Goal: Task Accomplishment & Management: Complete application form

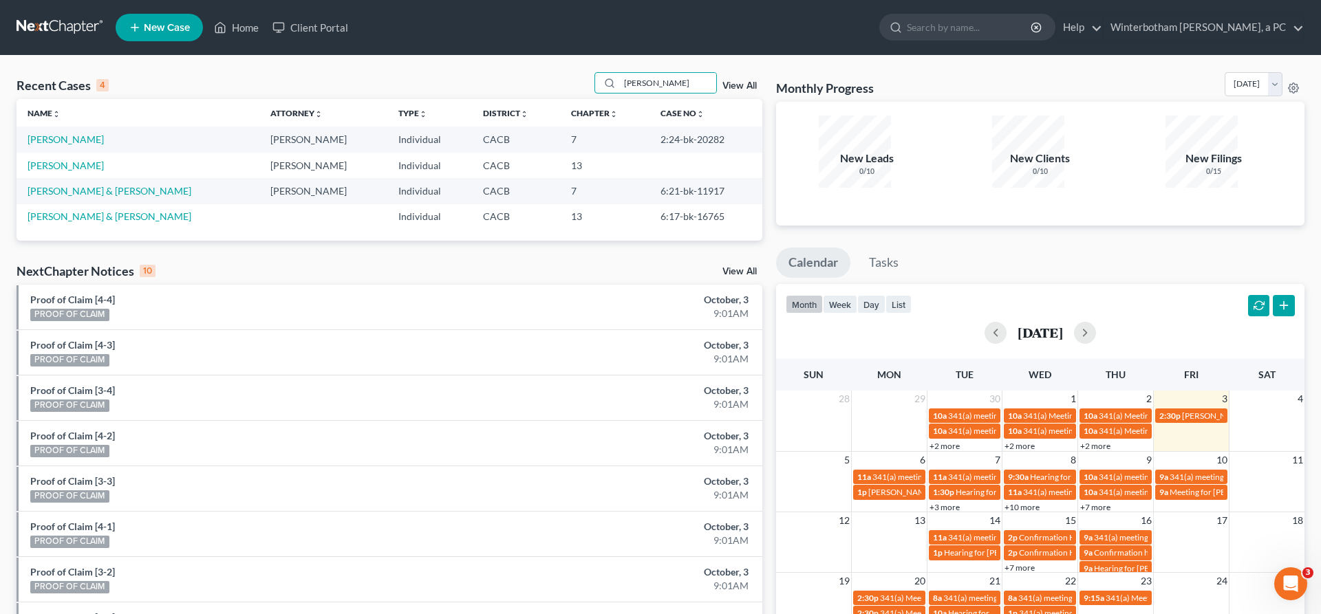
drag, startPoint x: 689, startPoint y: 67, endPoint x: 500, endPoint y: 67, distance: 189.2
click at [620, 73] on input "[PERSON_NAME]" at bounding box center [668, 83] width 96 height 20
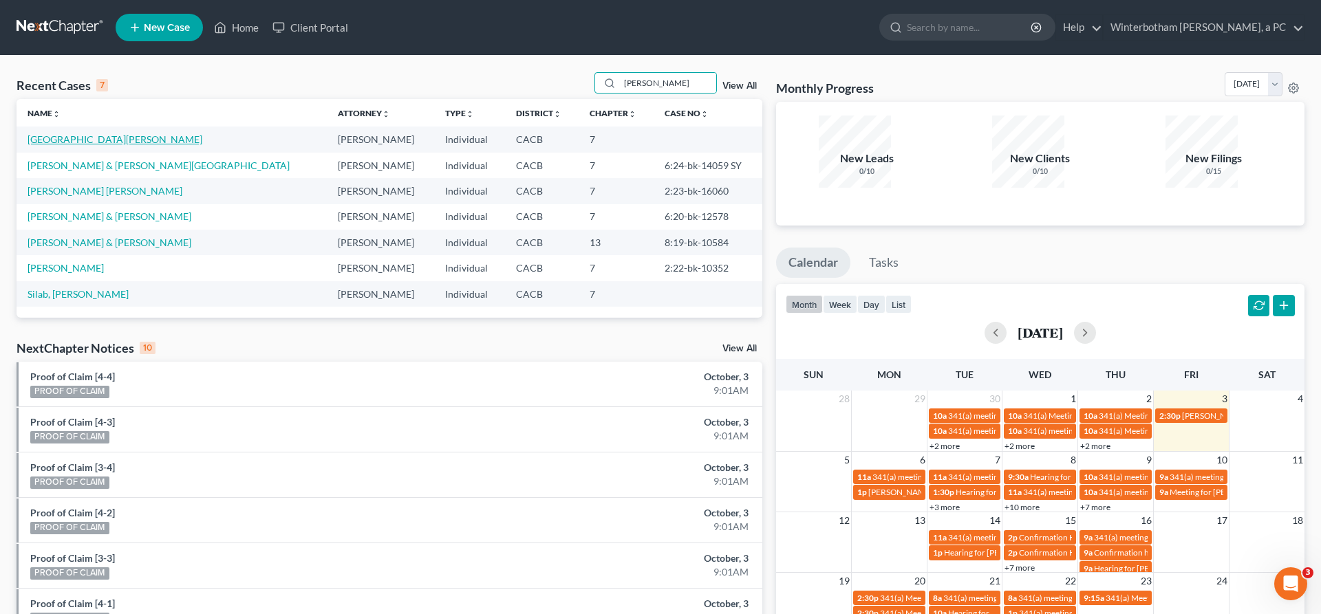
type input "[PERSON_NAME]"
click at [61, 133] on link "[GEOGRAPHIC_DATA][PERSON_NAME]" at bounding box center [115, 139] width 175 height 12
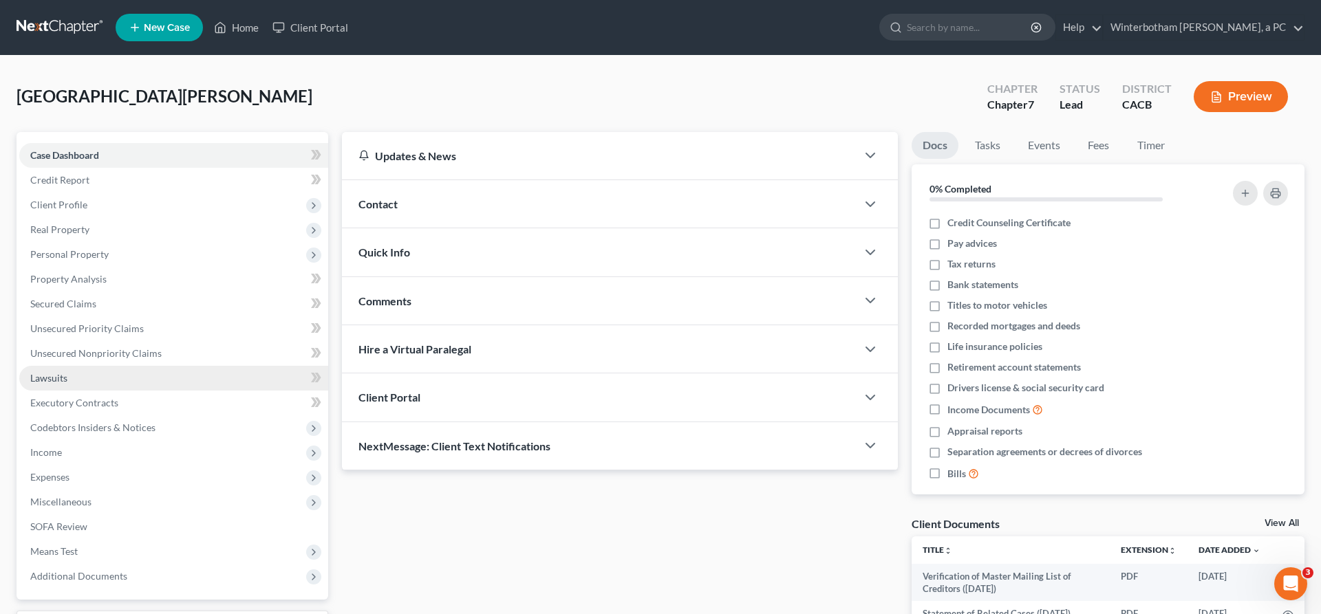
click at [64, 366] on link "Lawsuits" at bounding box center [173, 378] width 309 height 25
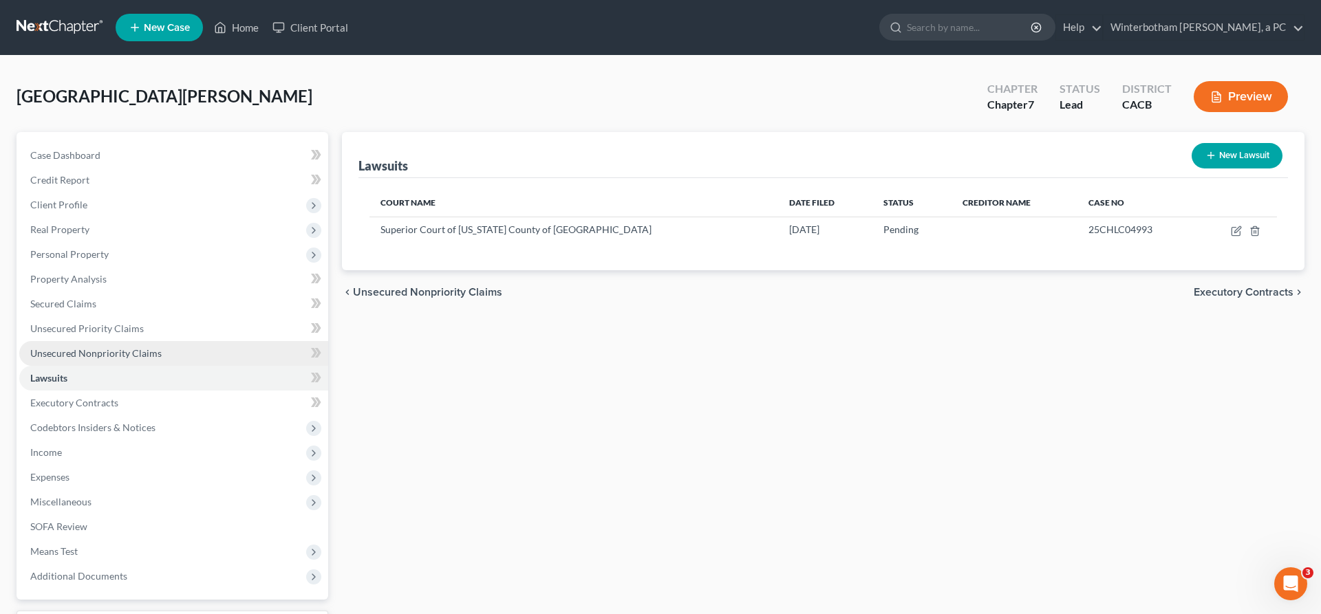
click at [92, 348] on span "Unsecured Nonpriority Claims" at bounding box center [95, 354] width 131 height 12
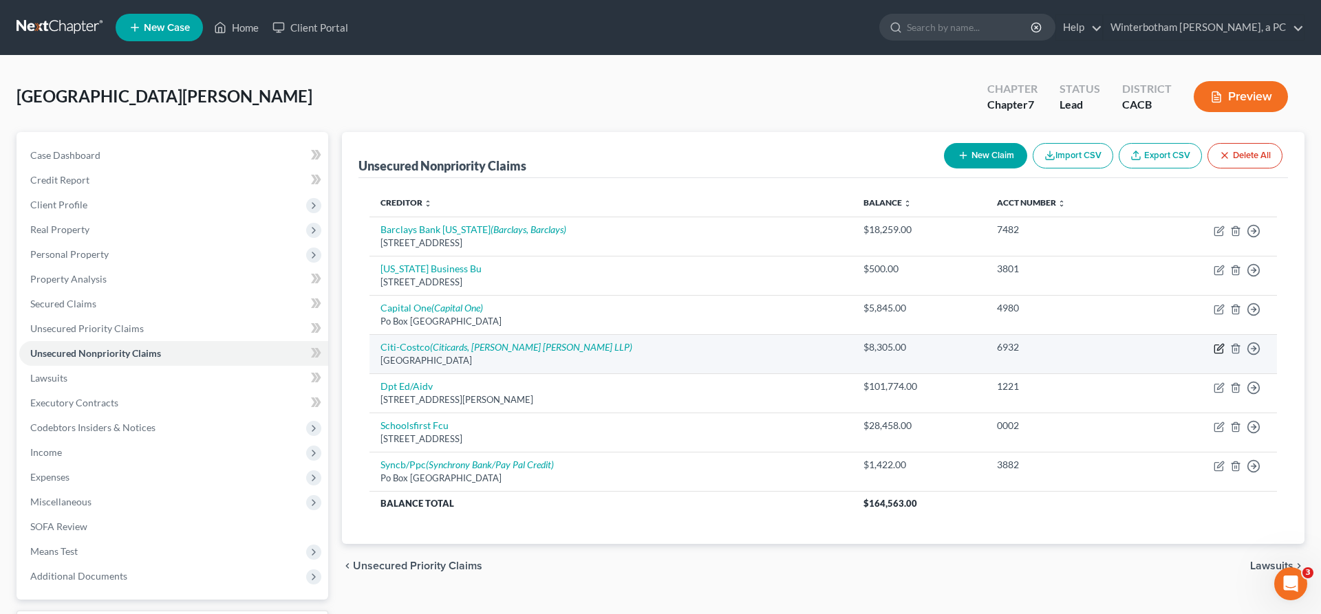
click at [1223, 344] on icon "button" at bounding box center [1220, 347] width 6 height 6
select select "43"
select select "2"
select select "0"
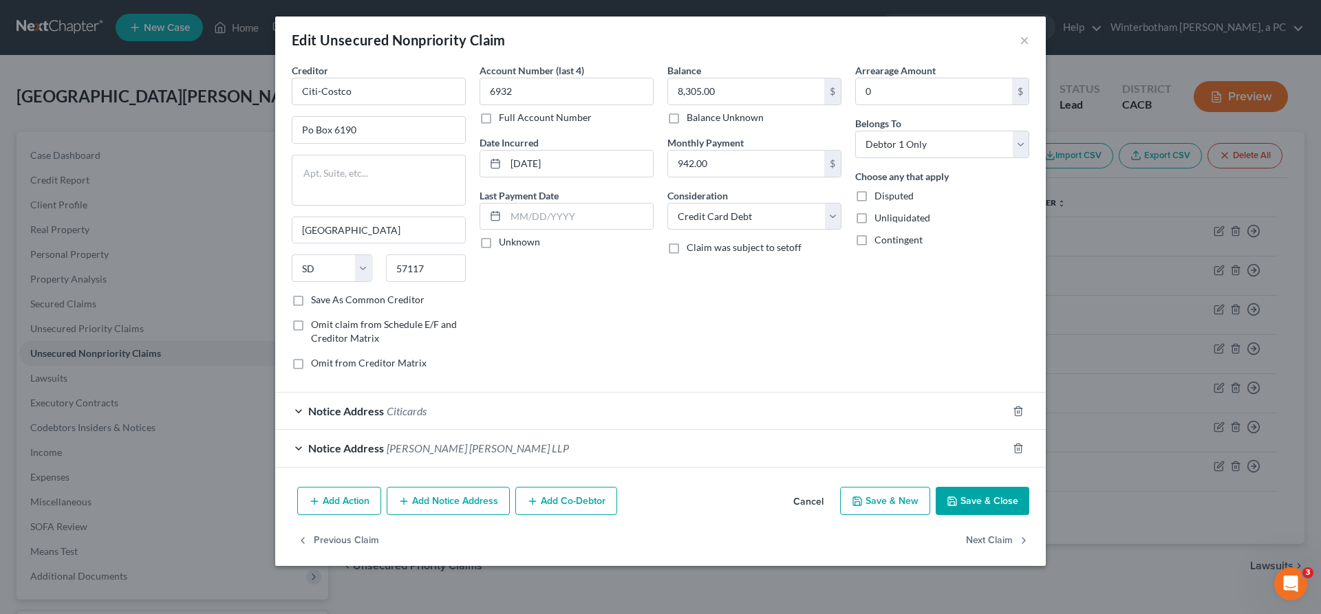
click at [635, 228] on div "Account Number (last 4) 6932 Full Account Number Date Incurred [DATE] Last Paym…" at bounding box center [567, 222] width 188 height 318
click at [1020, 32] on button "×" at bounding box center [1025, 40] width 10 height 17
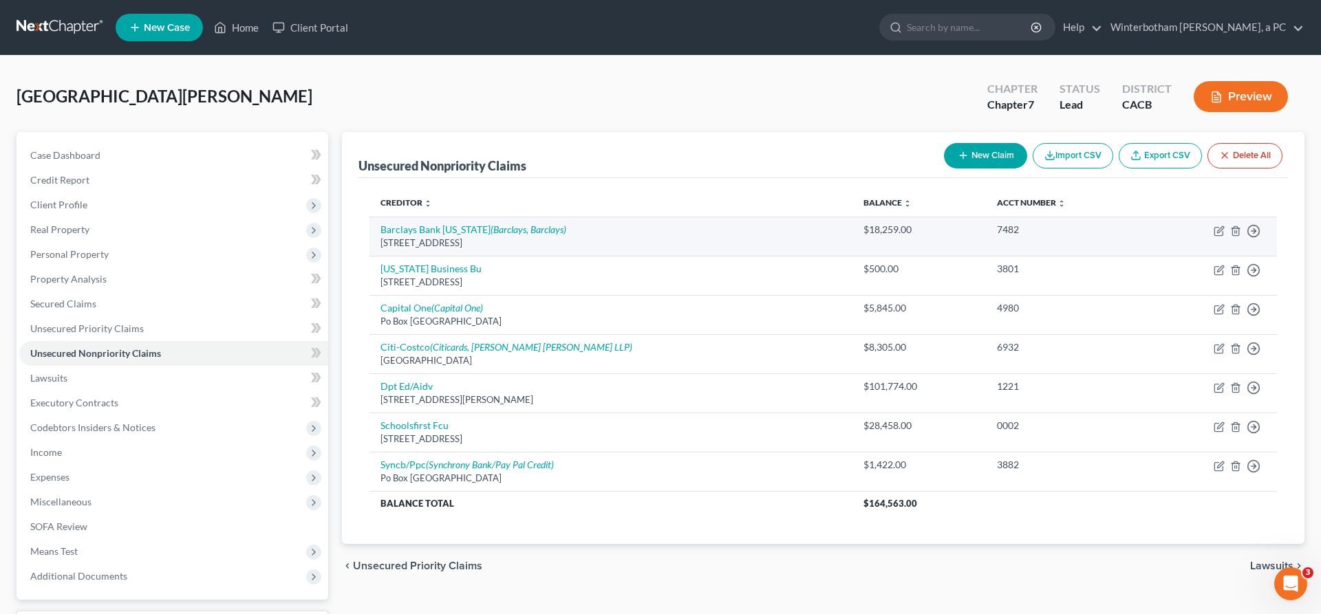
click at [605, 217] on td "Barclays Bank [US_STATE] (Barclays, Barclays) [STREET_ADDRESS]" at bounding box center [611, 236] width 483 height 39
click at [1225, 226] on icon "button" at bounding box center [1219, 231] width 11 height 11
select select "7"
select select "2"
select select "0"
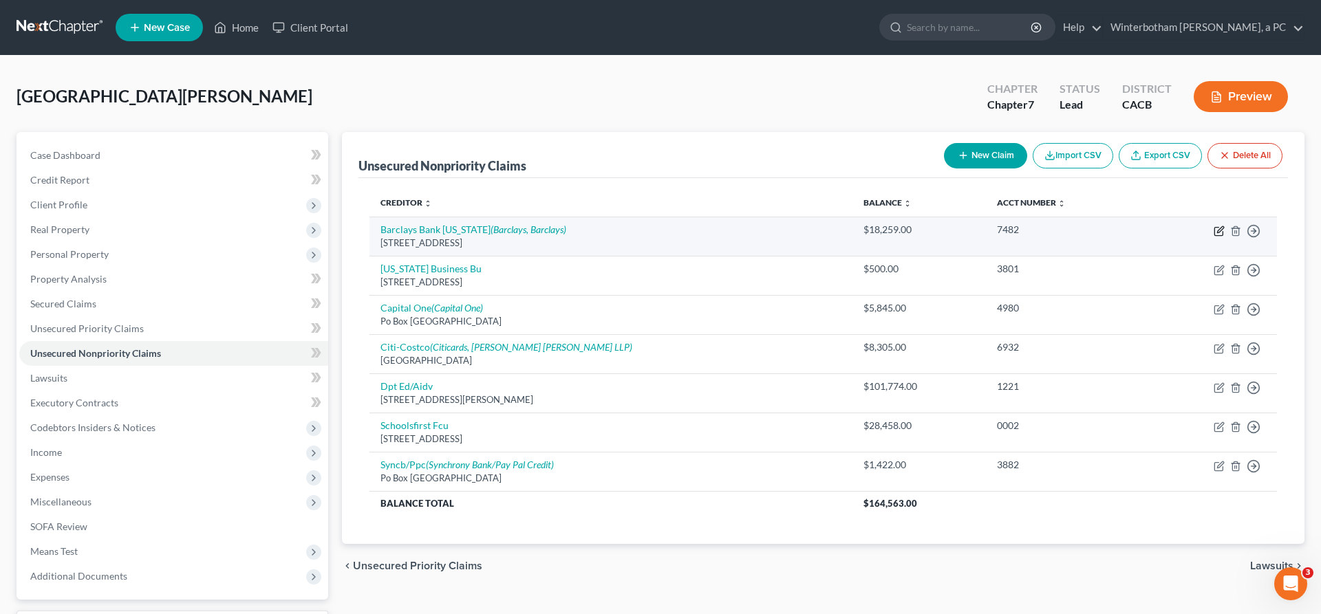
select select "7"
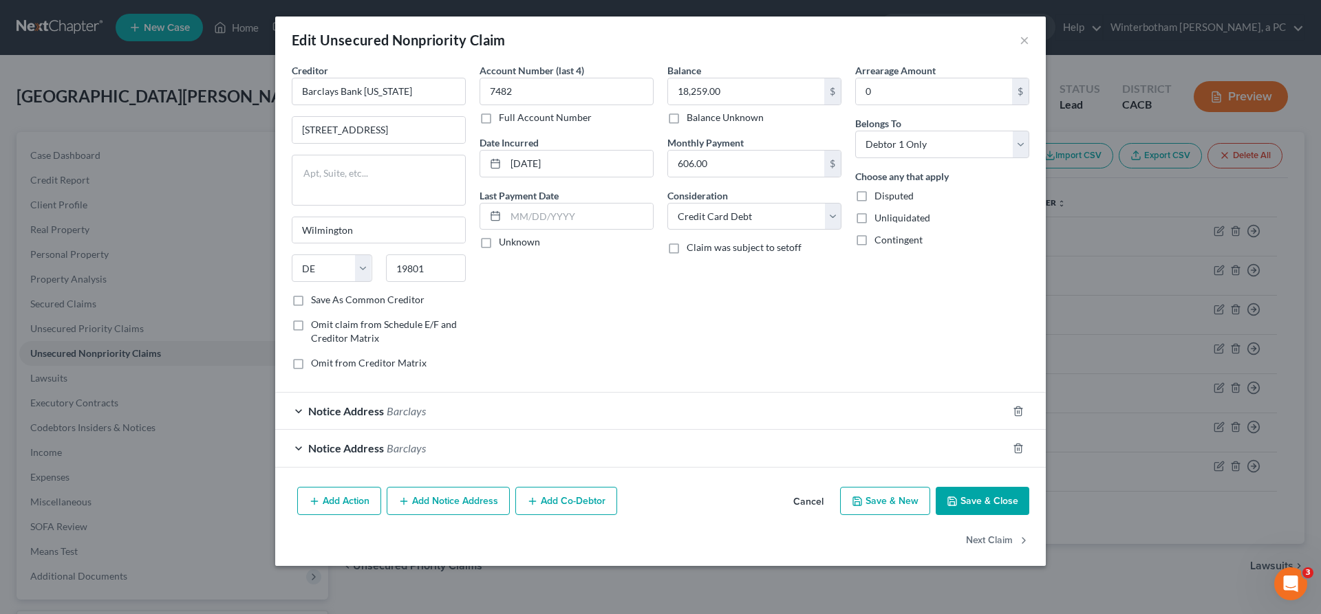
click at [520, 393] on div "Notice Address Barclays" at bounding box center [641, 411] width 732 height 36
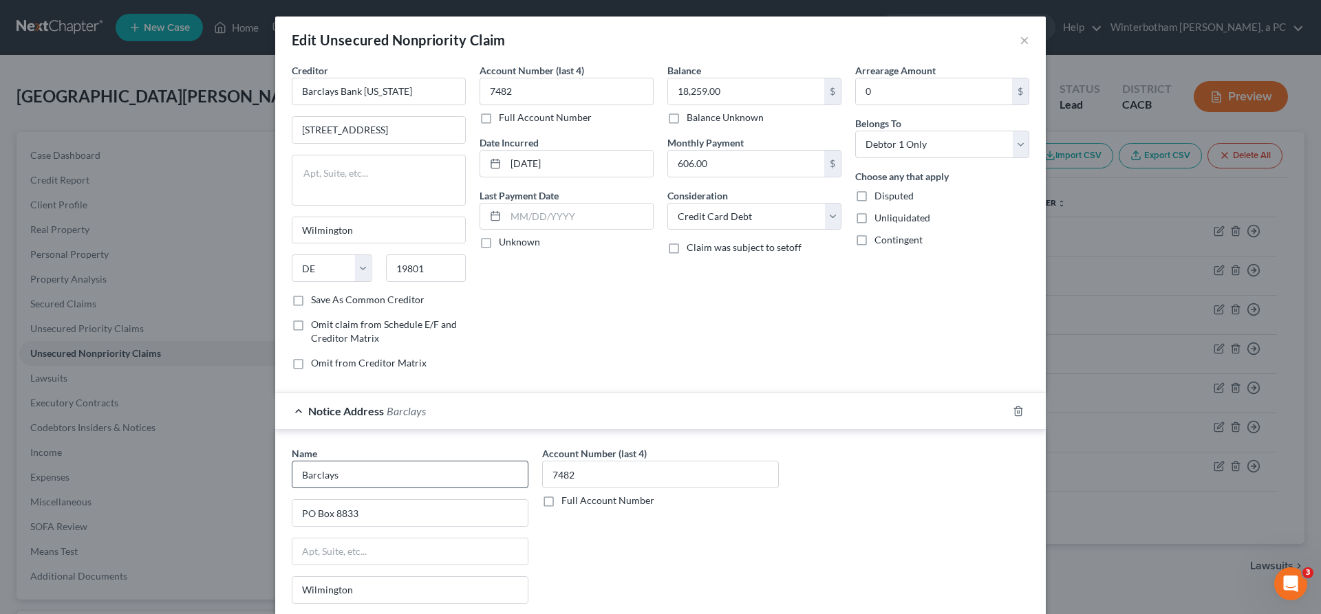
scroll to position [27, 0]
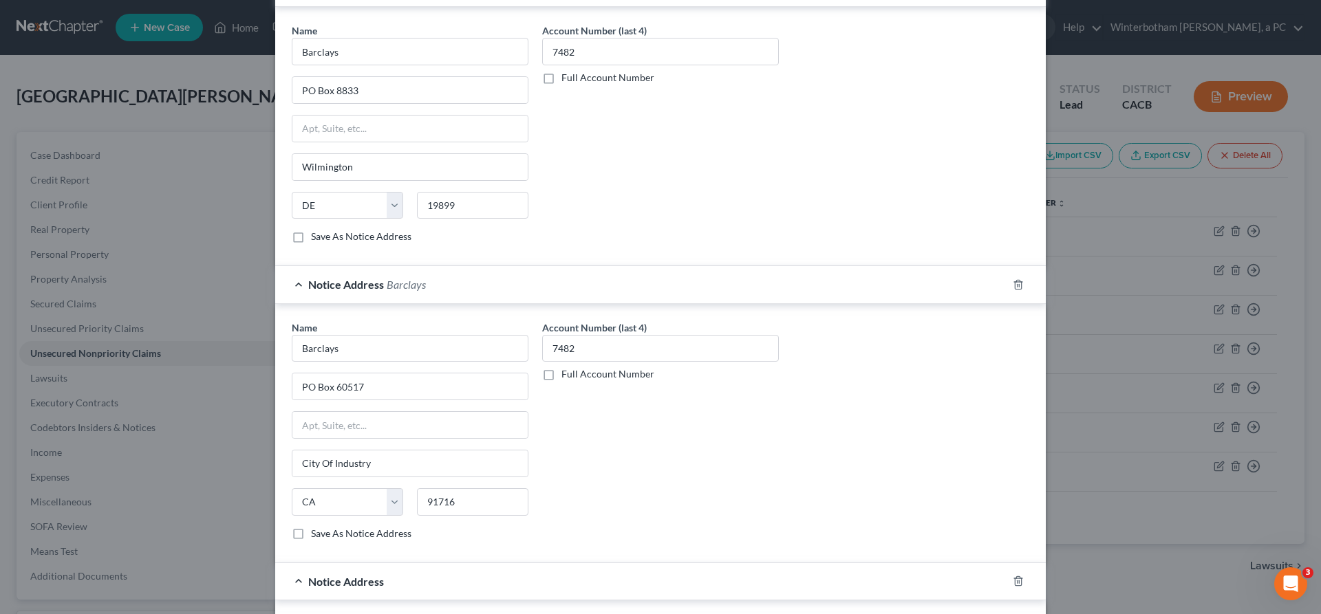
type input "Financial Recovery Services"
type input "PO Box 21405"
type input "[PERSON_NAME]"
select select "24"
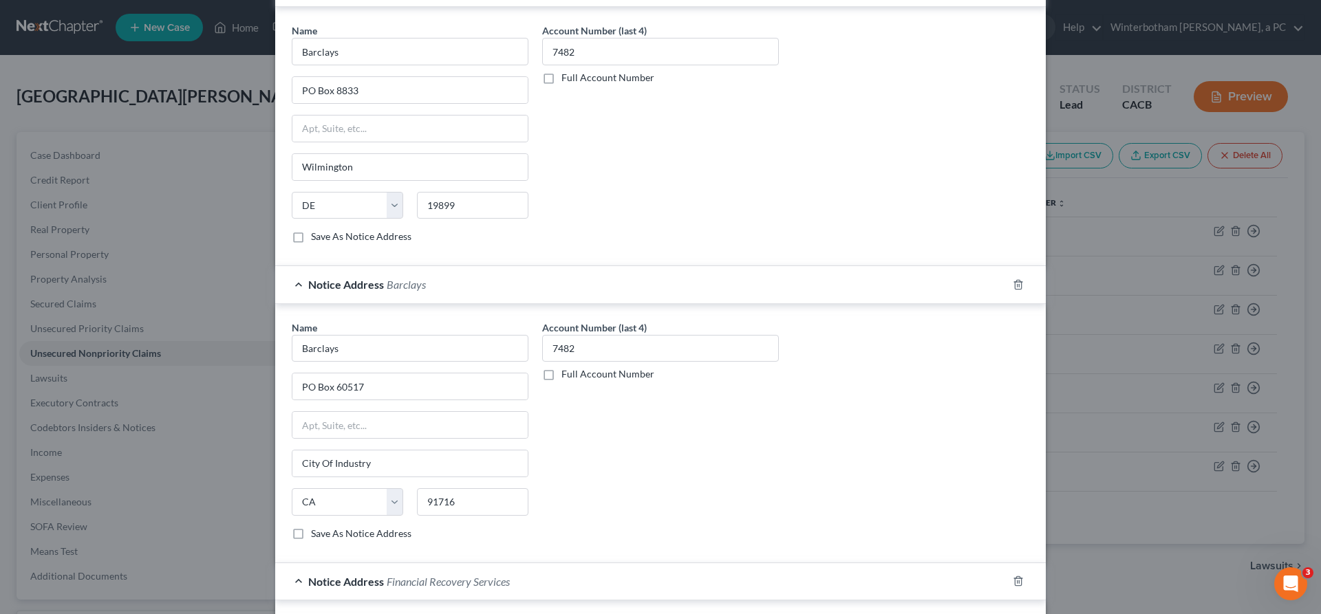
type input "55121"
type input "Saint [PERSON_NAME]"
type input "67J6"
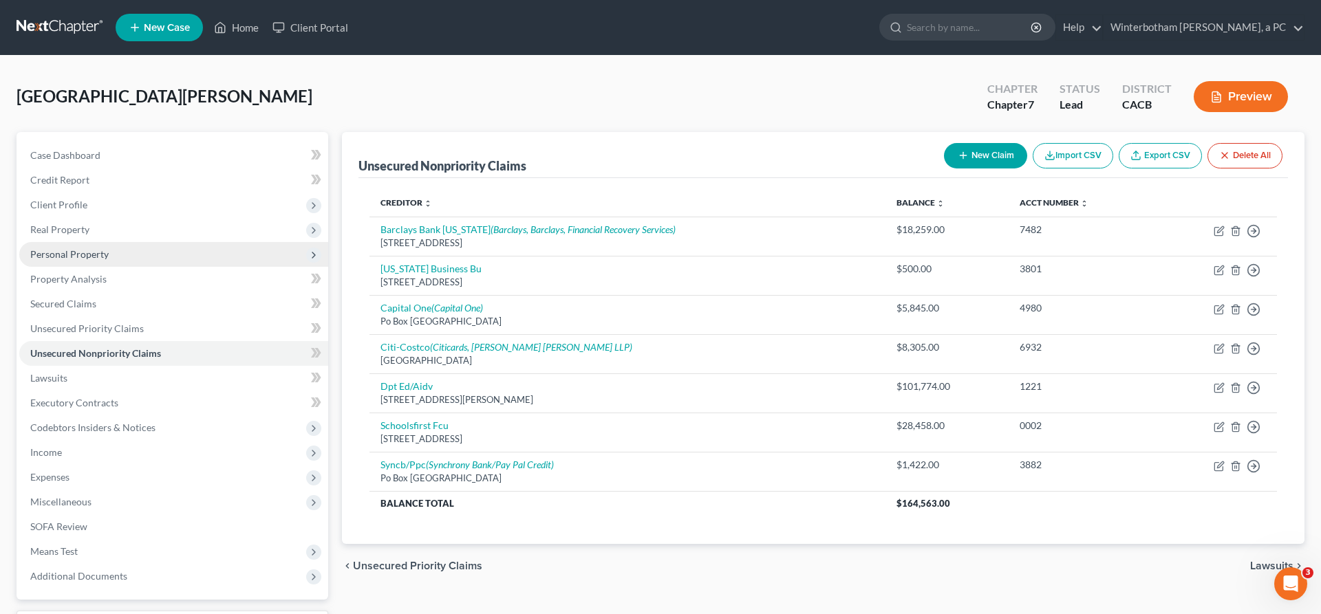
click at [82, 242] on span "Personal Property" at bounding box center [173, 254] width 309 height 25
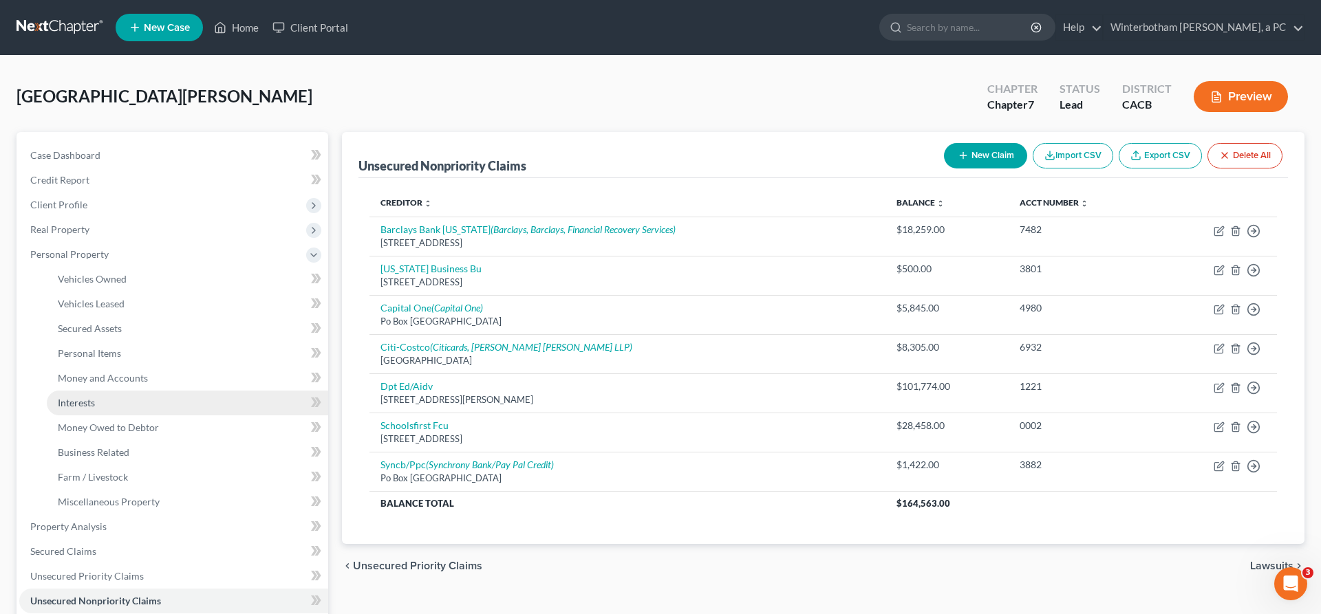
click at [105, 391] on link "Interests" at bounding box center [187, 403] width 281 height 25
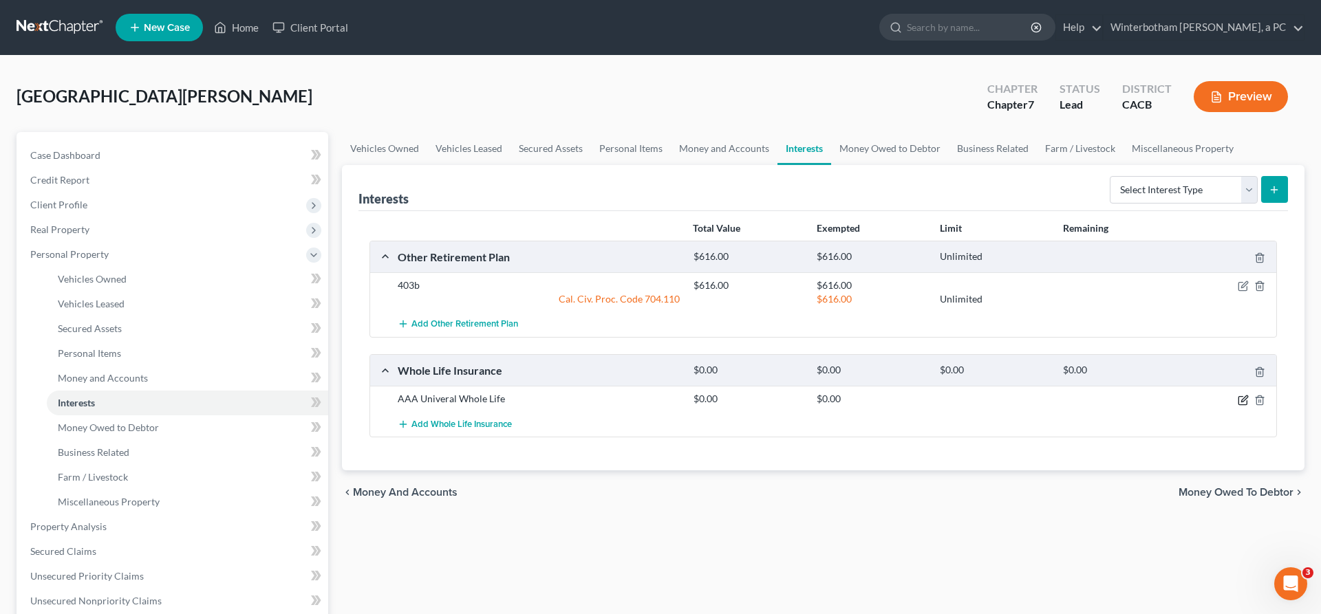
click at [1249, 395] on icon "button" at bounding box center [1243, 400] width 11 height 11
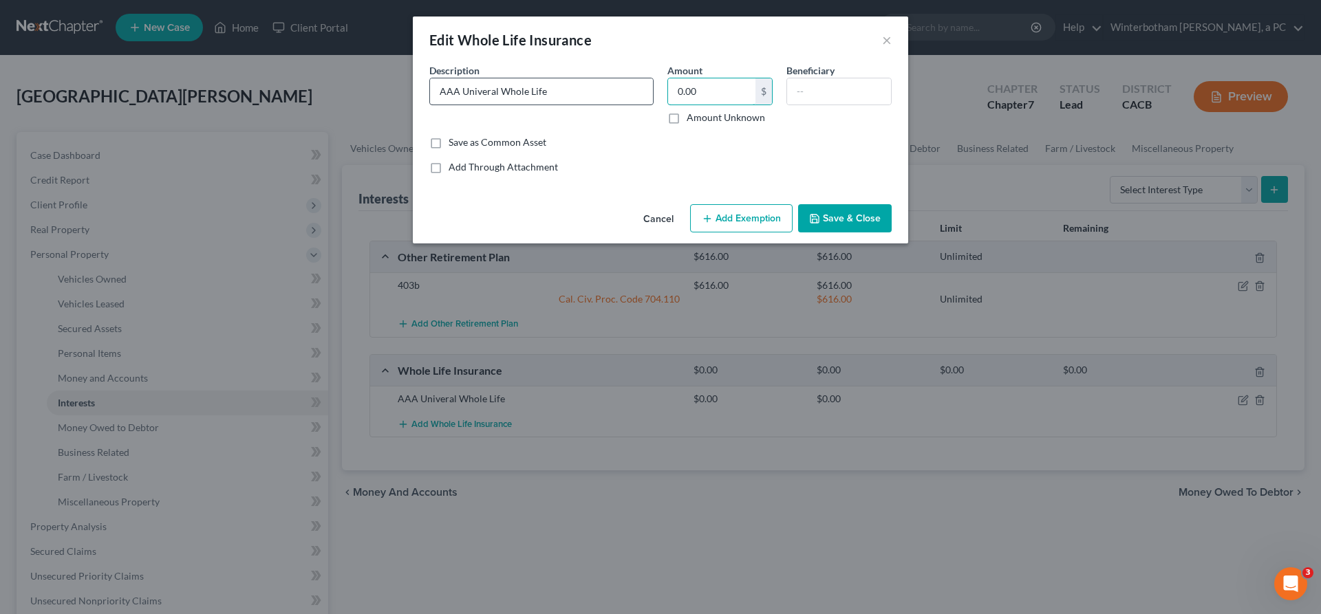
drag, startPoint x: 702, startPoint y: 70, endPoint x: 548, endPoint y: 70, distance: 154.1
click at [668, 78] on input "0.00" at bounding box center [711, 91] width 87 height 26
type input "4,617"
click at [731, 204] on button "Add Exemption" at bounding box center [741, 218] width 103 height 29
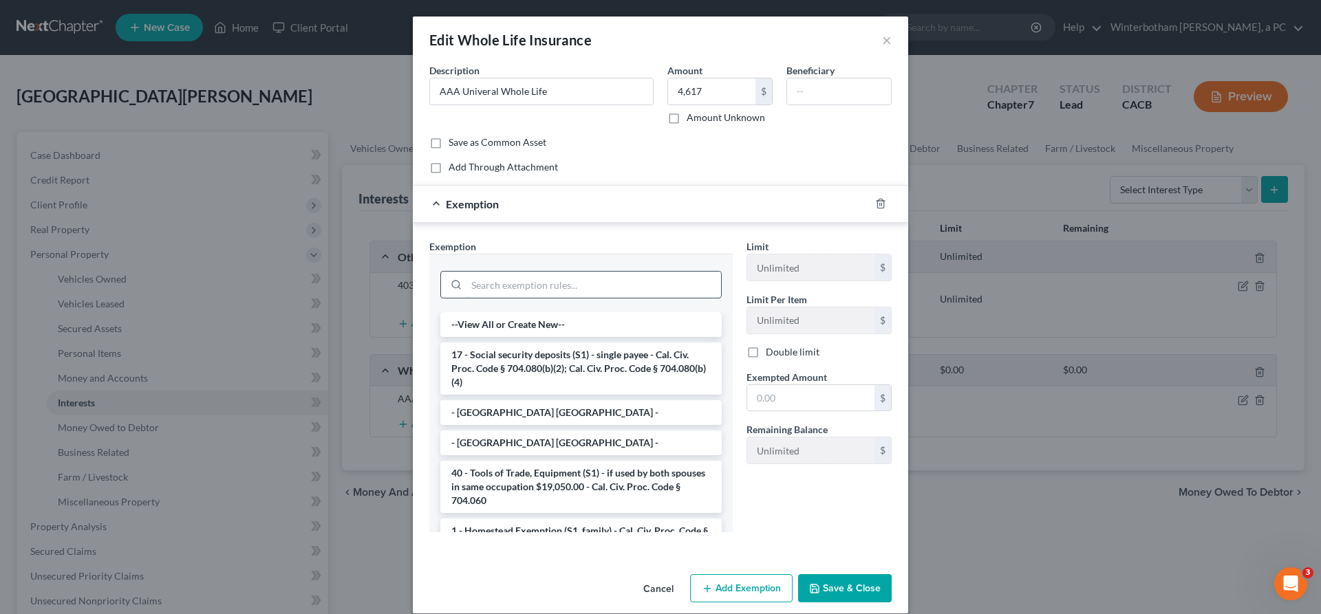
click at [593, 272] on input "search" at bounding box center [594, 285] width 255 height 26
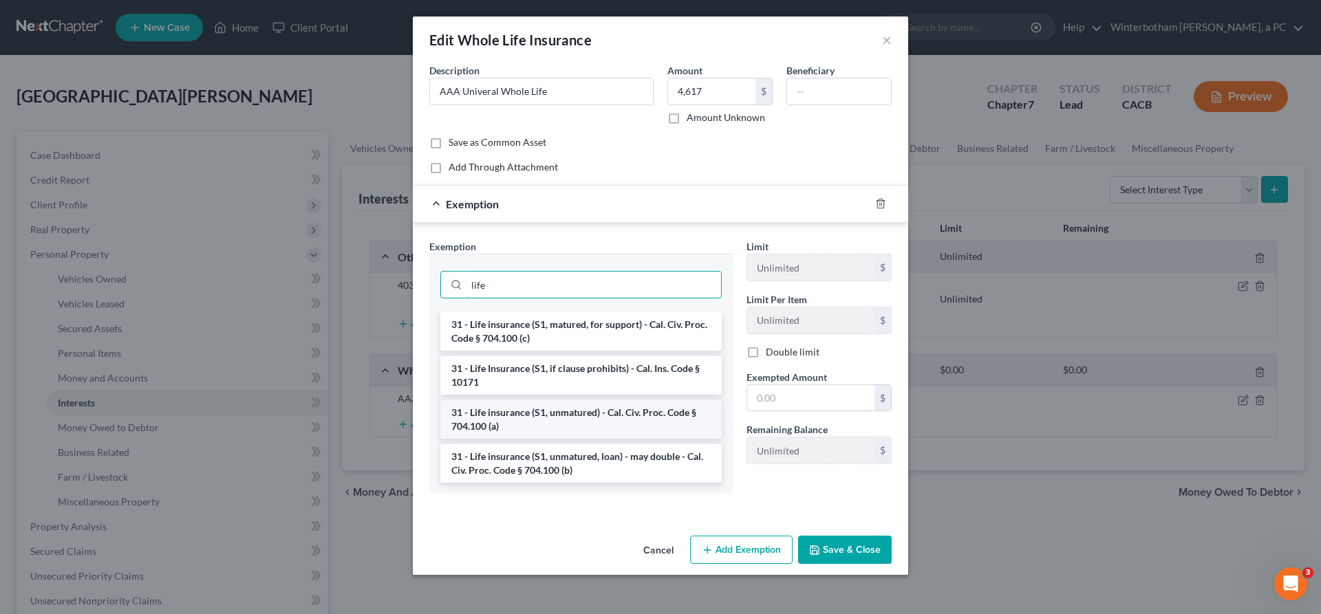
type input "life"
click at [610, 400] on li "31 - Life insurance (S1, unmatured) - Cal. Civ. Proc. Code § 704.100 (a)" at bounding box center [580, 419] width 281 height 39
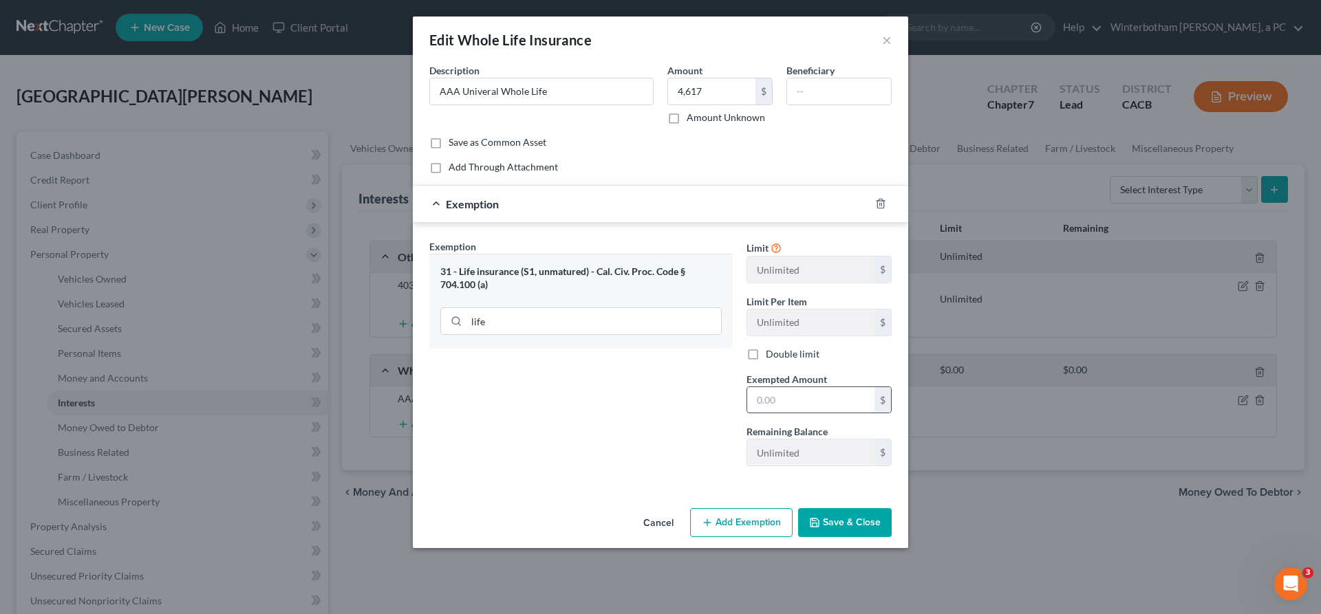
click at [747, 387] on input "text" at bounding box center [810, 400] width 127 height 26
type input "4,617"
click at [808, 509] on button "Save & Close" at bounding box center [845, 523] width 94 height 29
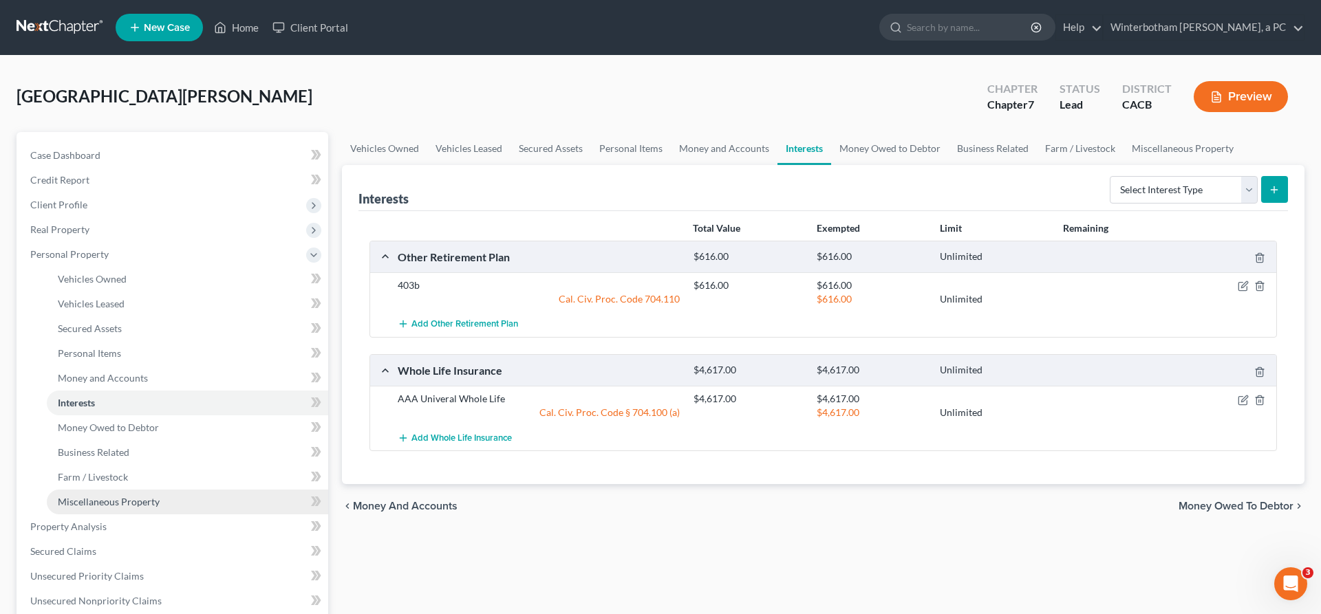
click at [131, 490] on link "Miscellaneous Property" at bounding box center [187, 502] width 281 height 25
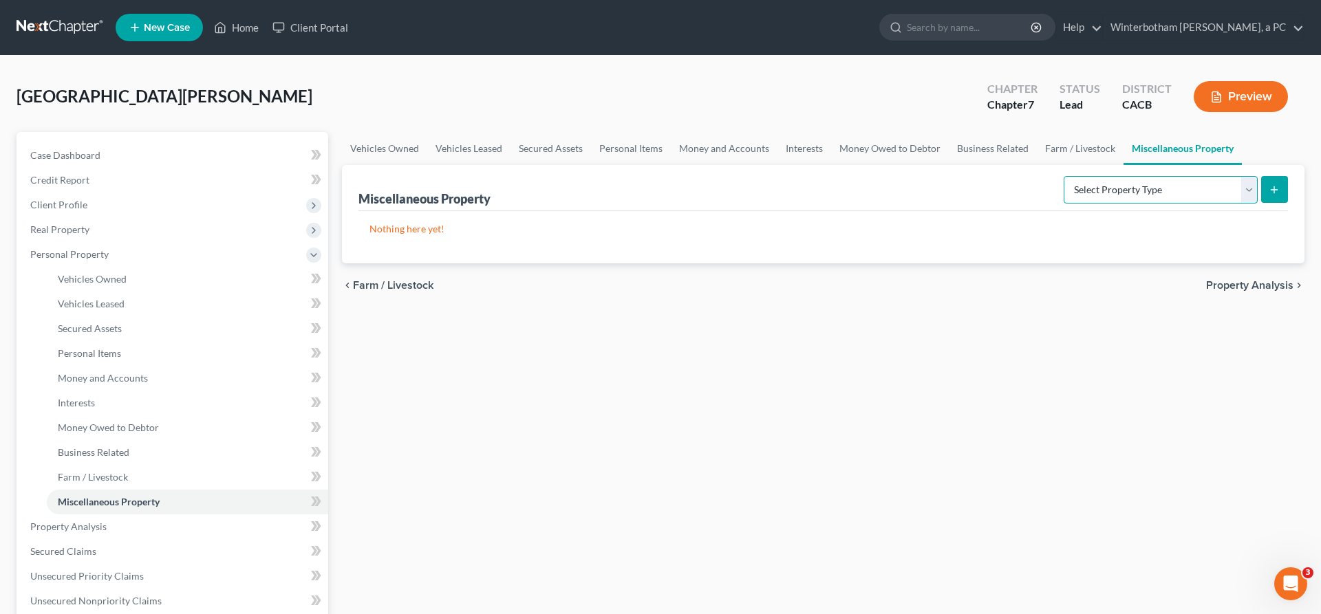
click at [1064, 176] on select "Select Property Type Assigned for Creditor Benefit [DATE] Holding for Another N…" at bounding box center [1161, 190] width 194 height 28
select select "transferred"
click option "Transferred" at bounding box center [0, 0] width 0 height 0
click at [1281, 176] on button "submit" at bounding box center [1274, 189] width 27 height 27
select select "Ordinary ([DATE])"
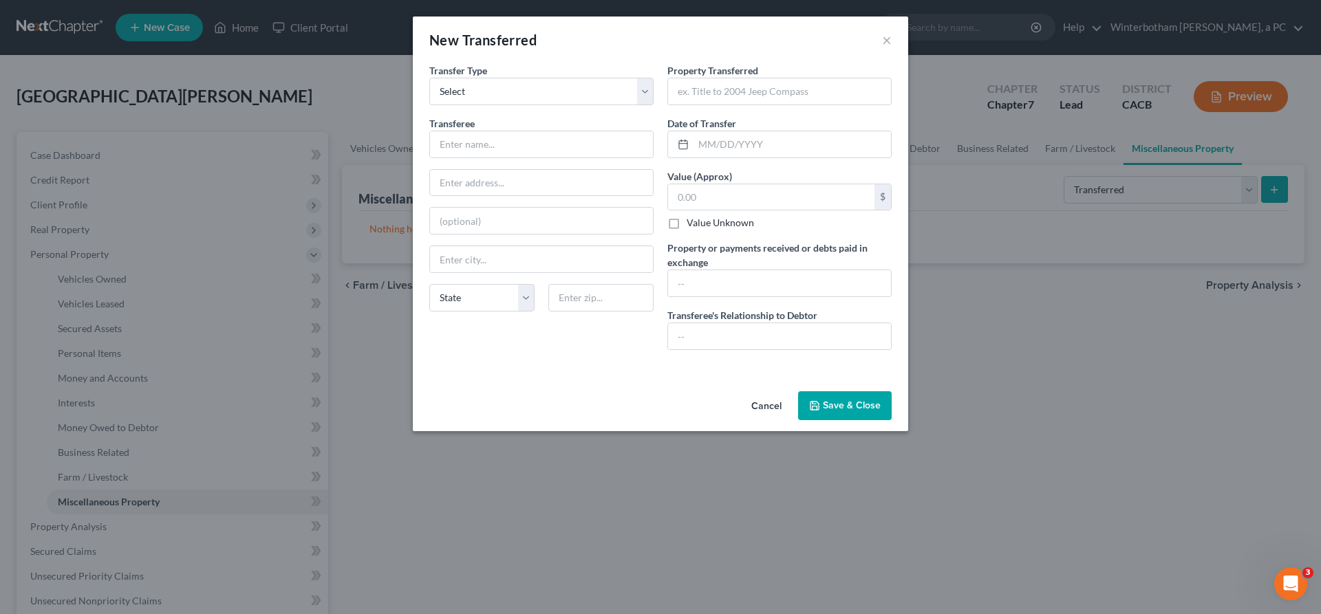
click at [576, 116] on div "Transferee *" at bounding box center [541, 137] width 224 height 42
click at [579, 131] on input "text" at bounding box center [541, 144] width 223 height 26
type input "[PERSON_NAME]"
type input "[STREET_ADDRESS]"
type input "Santa Clarita"
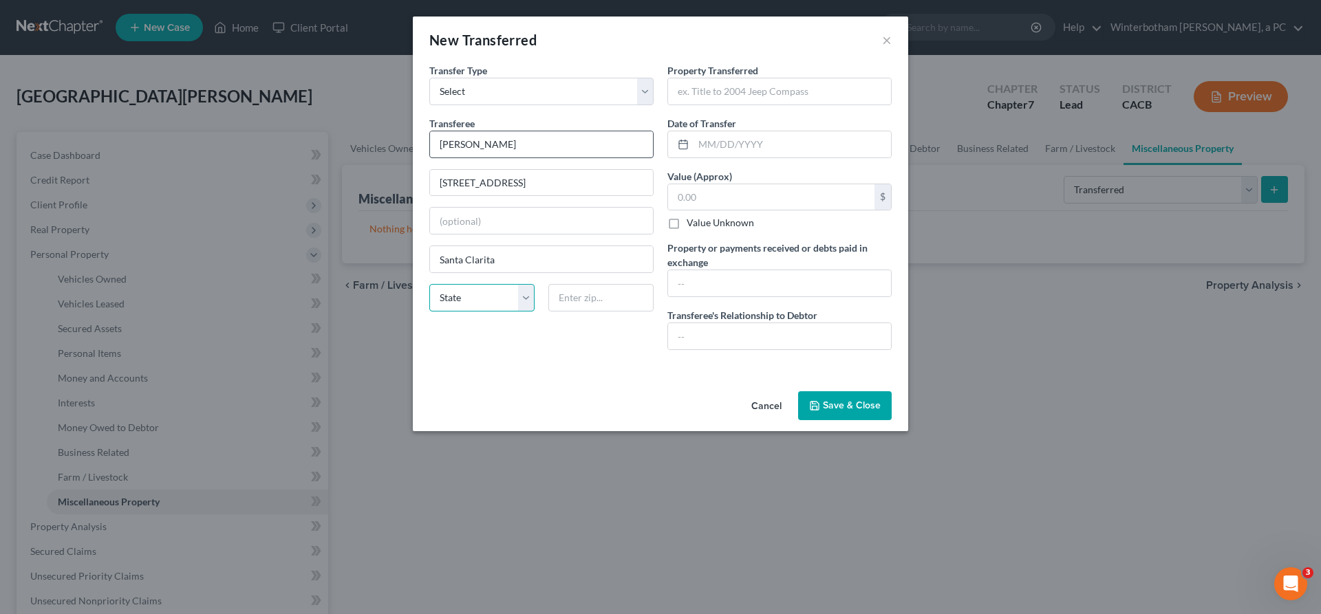
select select "4"
type input "91350"
click at [732, 78] on input "text" at bounding box center [779, 91] width 223 height 26
type input "2002 Cadillac Escalade"
click at [738, 131] on input "text" at bounding box center [792, 144] width 197 height 26
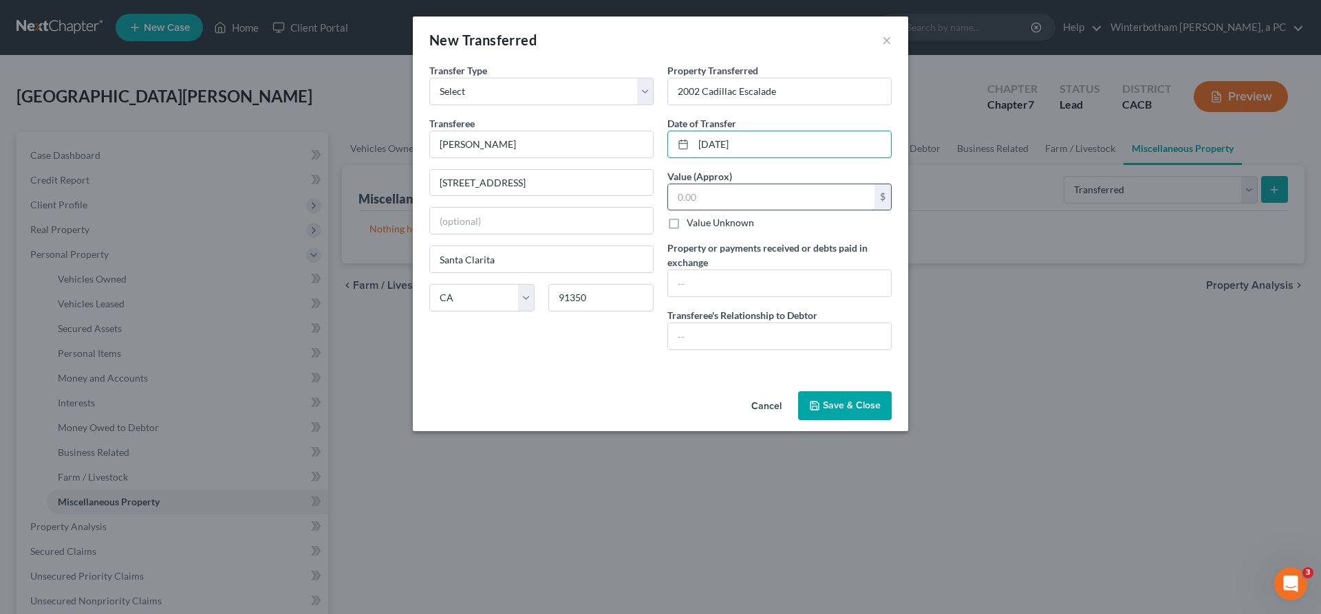
type input "[DATE]"
click at [677, 184] on input "text" at bounding box center [771, 197] width 206 height 26
click at [726, 323] on input "text" at bounding box center [779, 336] width 223 height 26
type input "None"
click at [717, 270] on input "text" at bounding box center [779, 283] width 223 height 26
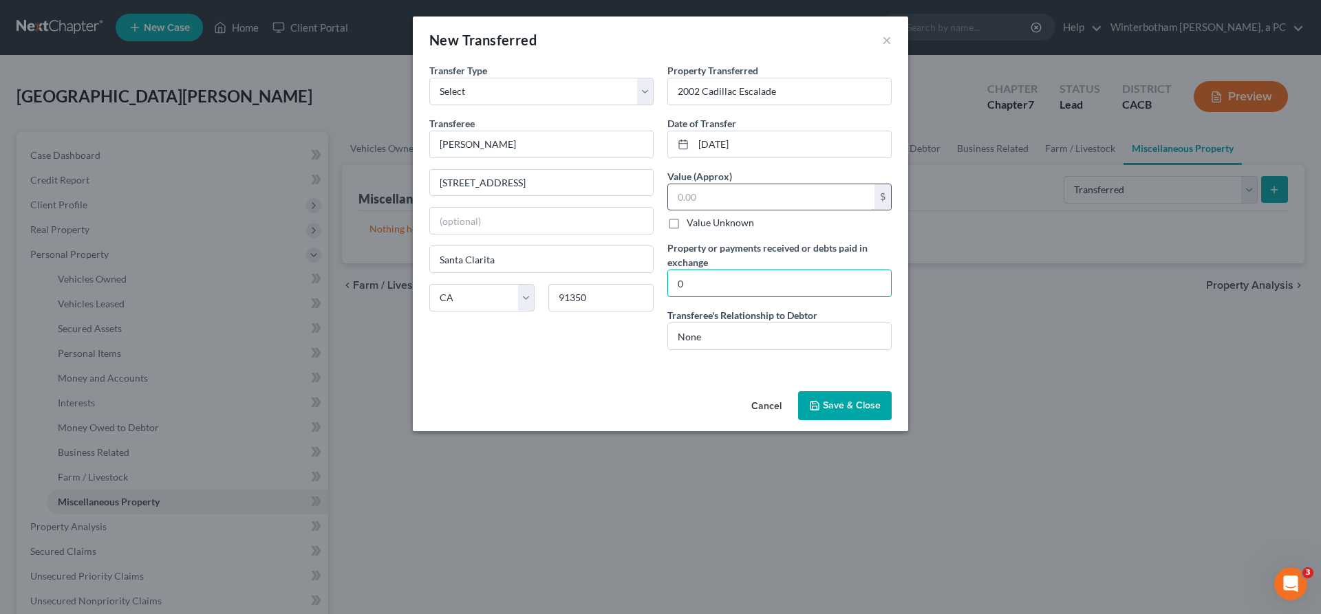
type input "0"
click at [705, 184] on input "text" at bounding box center [771, 197] width 206 height 26
type input "0"
click at [764, 78] on input "2002 Cadillac Escalade" at bounding box center [779, 91] width 223 height 26
type input "2002 Cadillac Escalade (non-operational)"
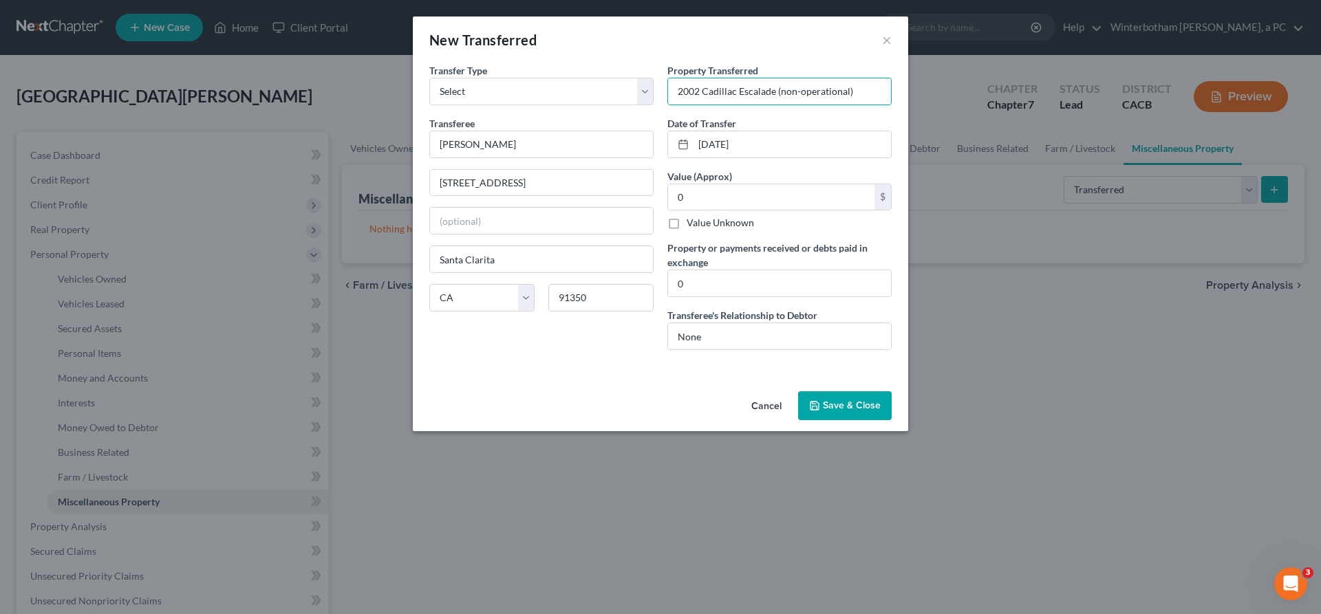
click at [798, 392] on button "Save & Close" at bounding box center [845, 406] width 94 height 29
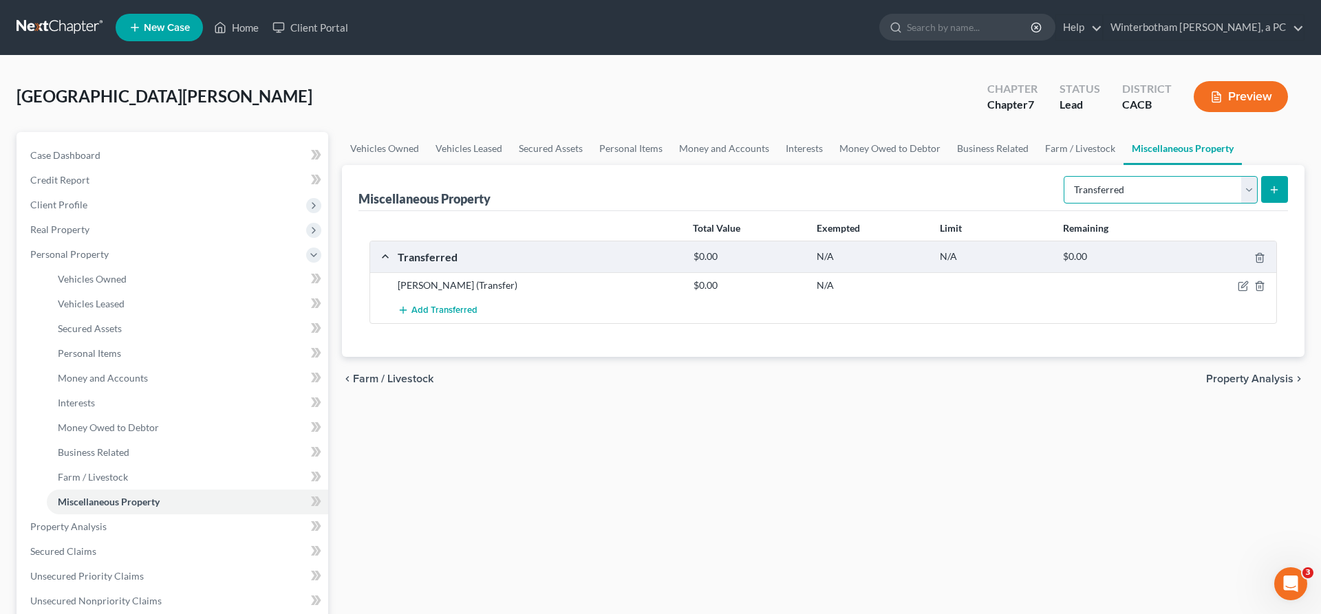
click at [1064, 176] on select "Select Property Type Assigned for Creditor Benefit [DATE] Holding for Another N…" at bounding box center [1161, 190] width 194 height 28
drag, startPoint x: 1126, startPoint y: 147, endPoint x: 618, endPoint y: 329, distance: 539.6
click at [638, 328] on div "Vehicles Owned Vehicles Leased Secured Assets Personal Items Money and Accounts…" at bounding box center [823, 529] width 976 height 795
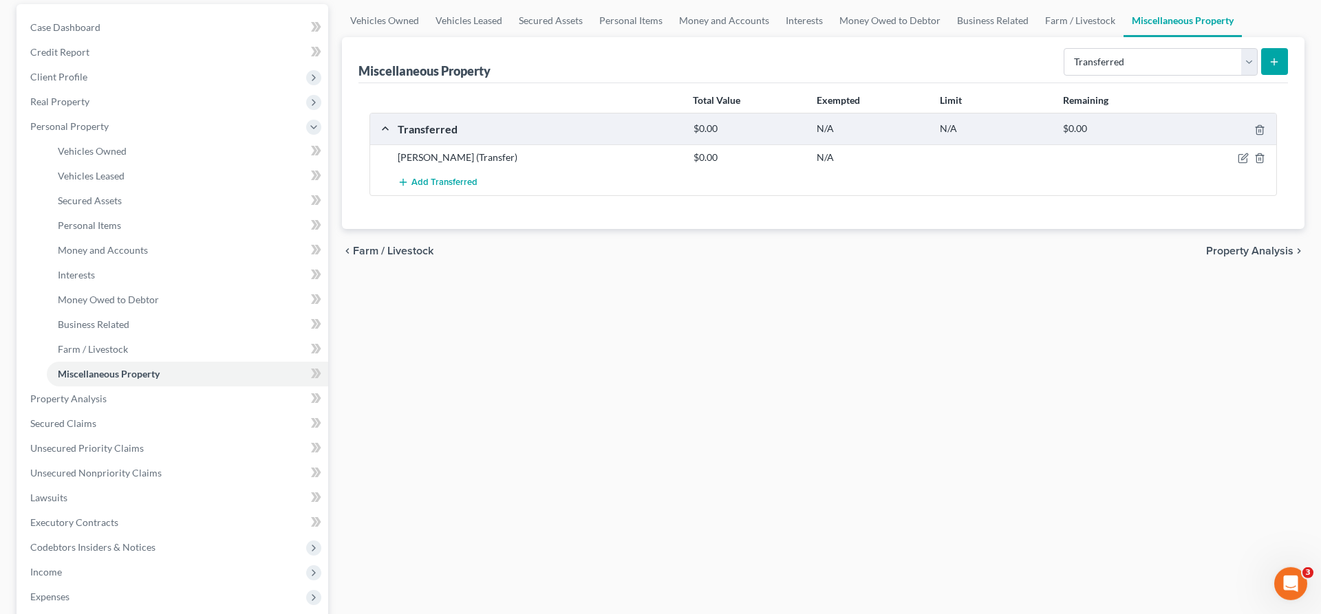
scroll to position [129, 0]
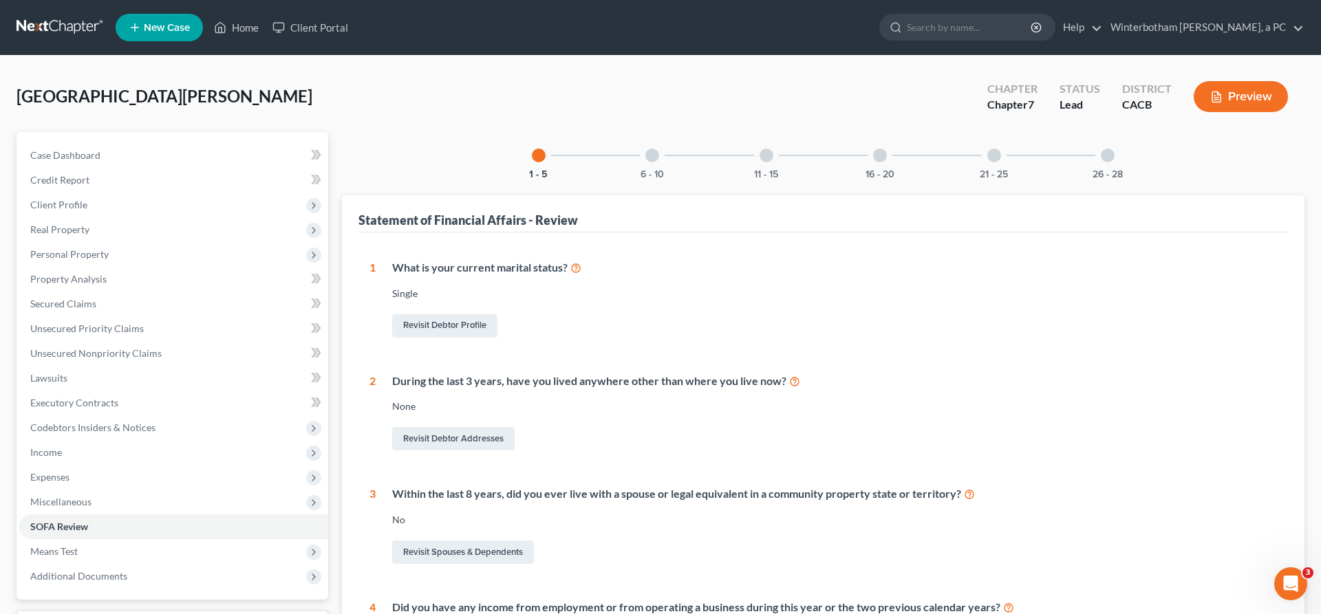
click at [773, 149] on div at bounding box center [767, 156] width 14 height 14
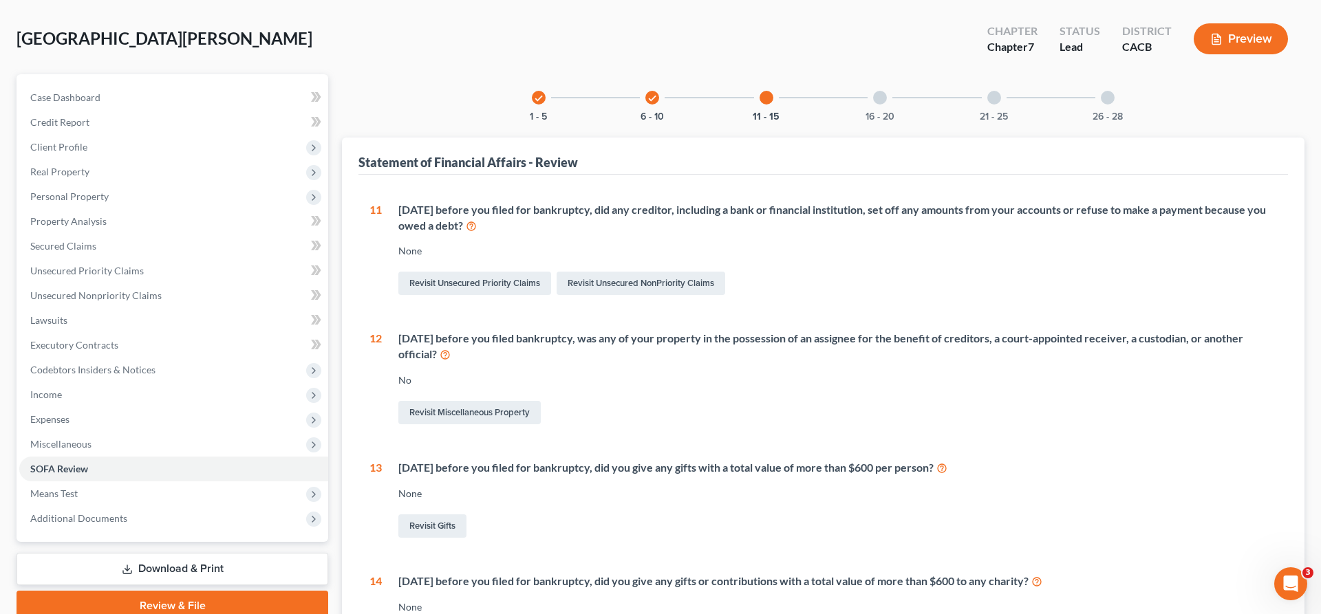
scroll to position [101, 0]
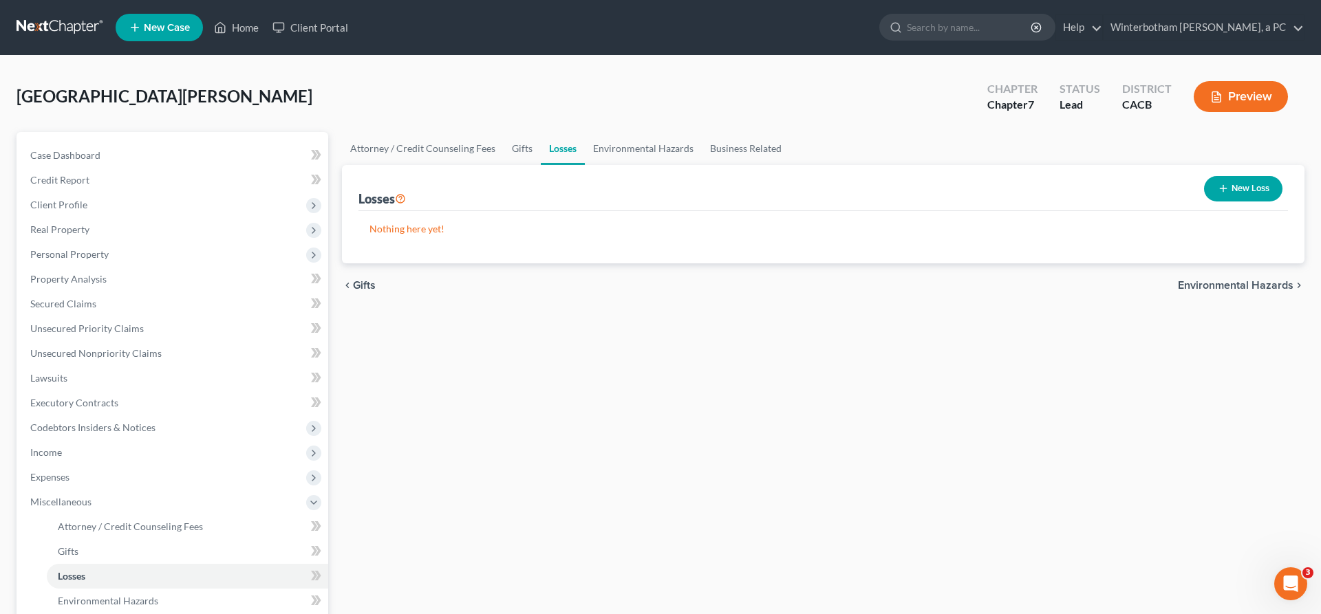
click at [1263, 176] on button "New Loss" at bounding box center [1243, 188] width 78 height 25
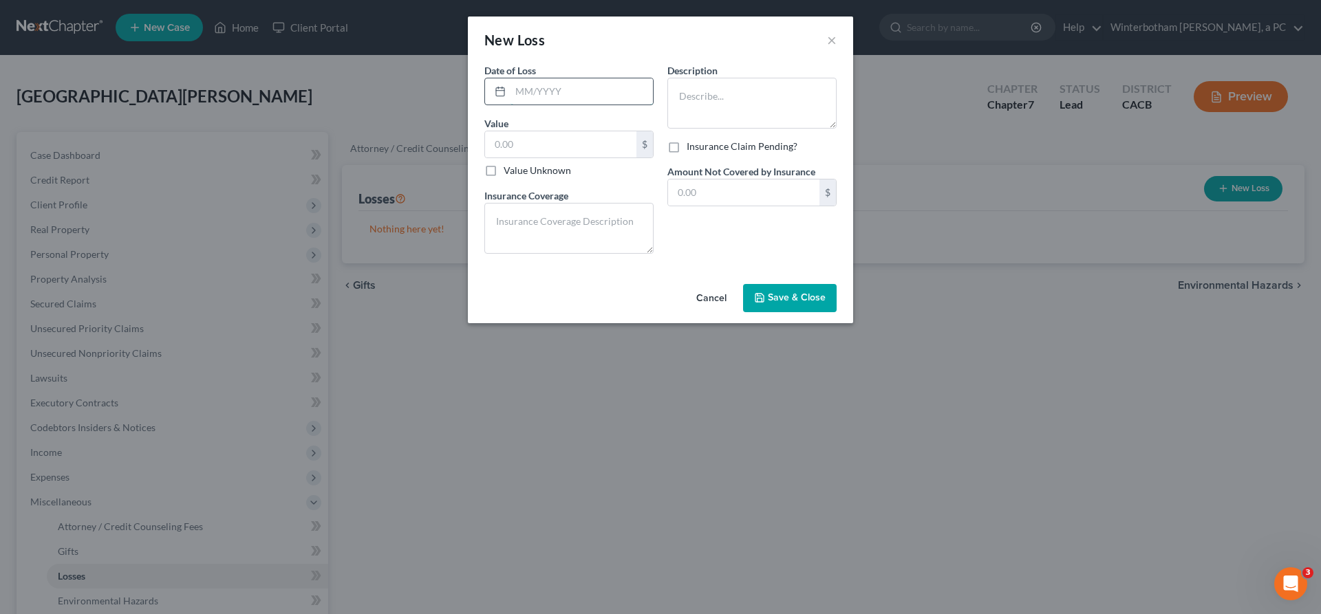
click at [604, 78] on input "text" at bounding box center [582, 91] width 142 height 26
type input "[DATE]"
click at [571, 131] on input "text" at bounding box center [560, 144] width 151 height 26
click at [533, 164] on label "Value Unknown" at bounding box center [537, 171] width 67 height 14
click at [518, 164] on input "Value Unknown" at bounding box center [513, 168] width 9 height 9
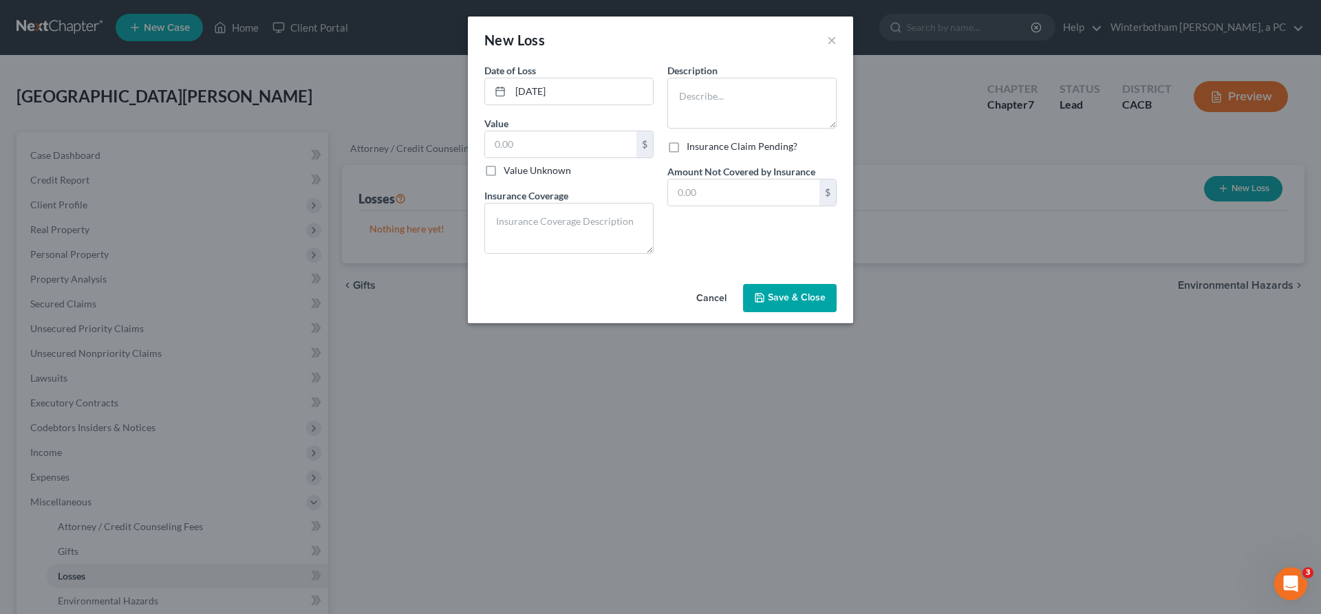
checkbox input "true"
type input "0.00"
click at [556, 203] on textarea at bounding box center [568, 228] width 169 height 51
click at [688, 78] on textarea at bounding box center [751, 103] width 169 height 51
type textarea "2018 Cadillac CTS"
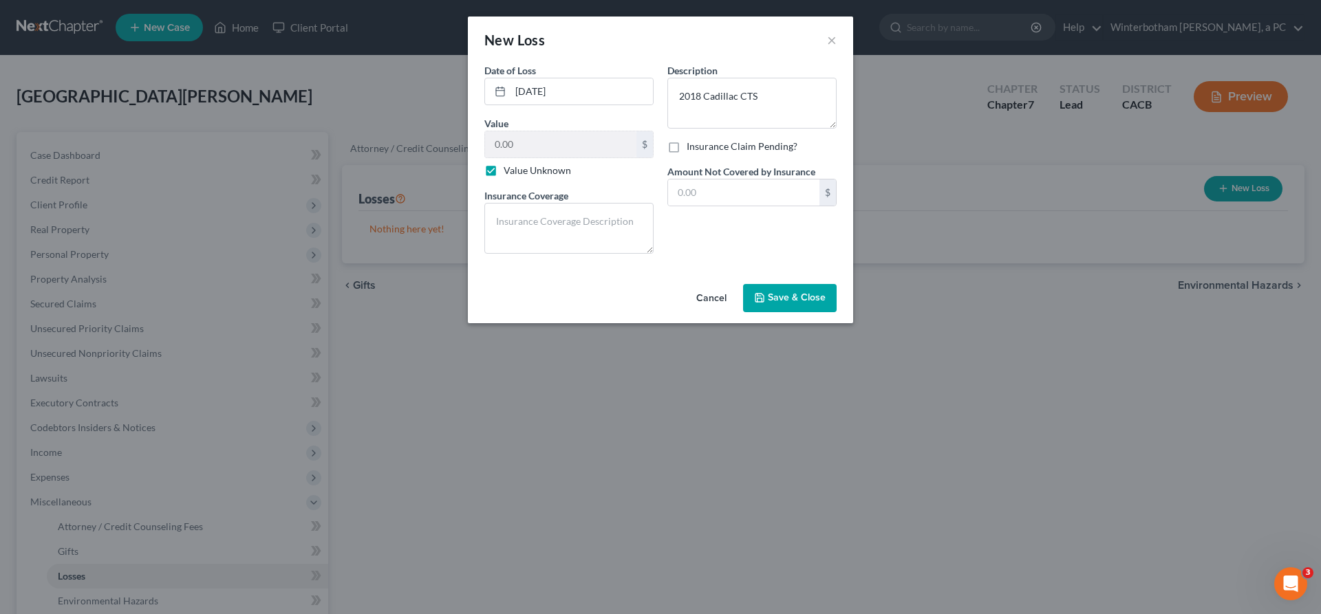
click at [533, 164] on label "Value Unknown" at bounding box center [537, 171] width 67 height 14
click at [518, 164] on input "Value Unknown" at bounding box center [513, 168] width 9 height 9
checkbox input "false"
drag, startPoint x: 554, startPoint y: 110, endPoint x: 528, endPoint y: 108, distance: 26.2
click at [544, 131] on input "0.00" at bounding box center [560, 144] width 151 height 26
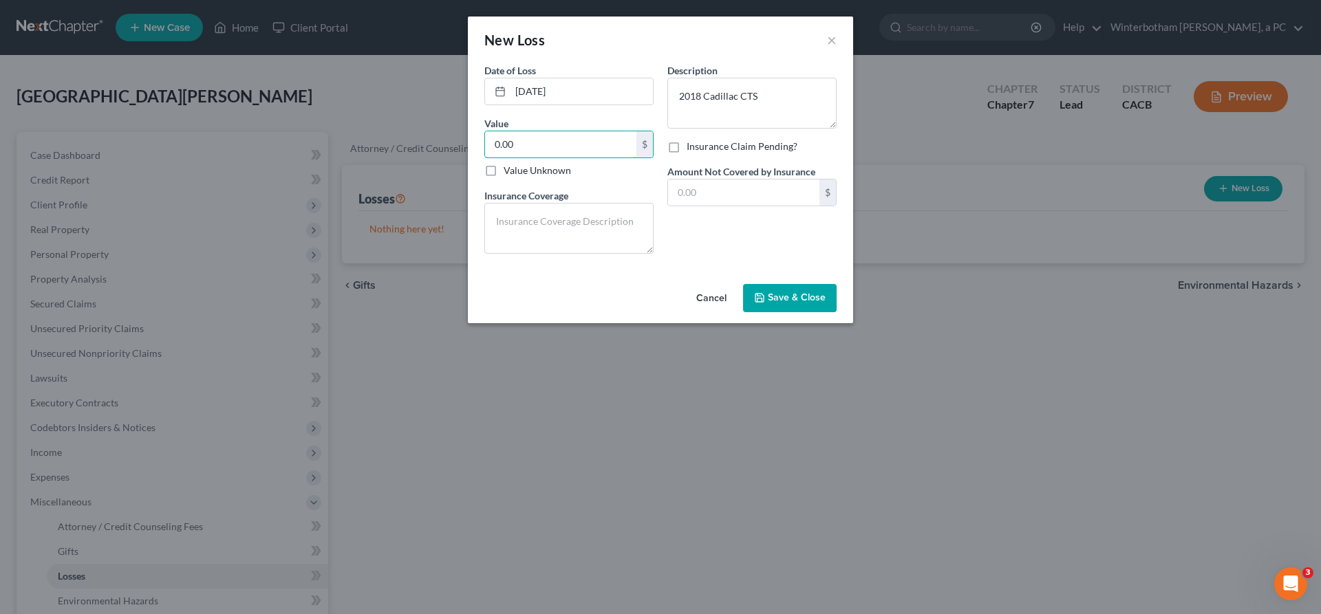
type input "0"
type input "38,106"
click at [681, 180] on input "text" at bounding box center [743, 193] width 151 height 26
type input "0.00"
click at [639, 203] on textarea at bounding box center [568, 228] width 169 height 51
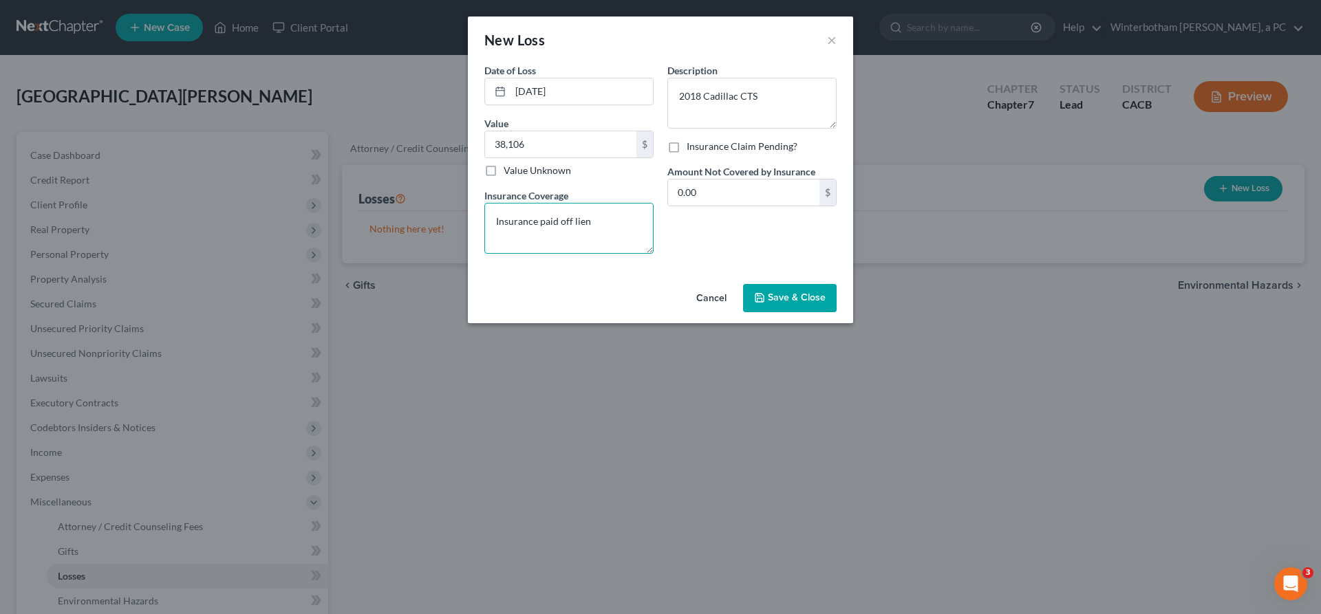
type textarea "Insurance paid off lien"
click at [749, 284] on button "Save & Close" at bounding box center [790, 298] width 94 height 29
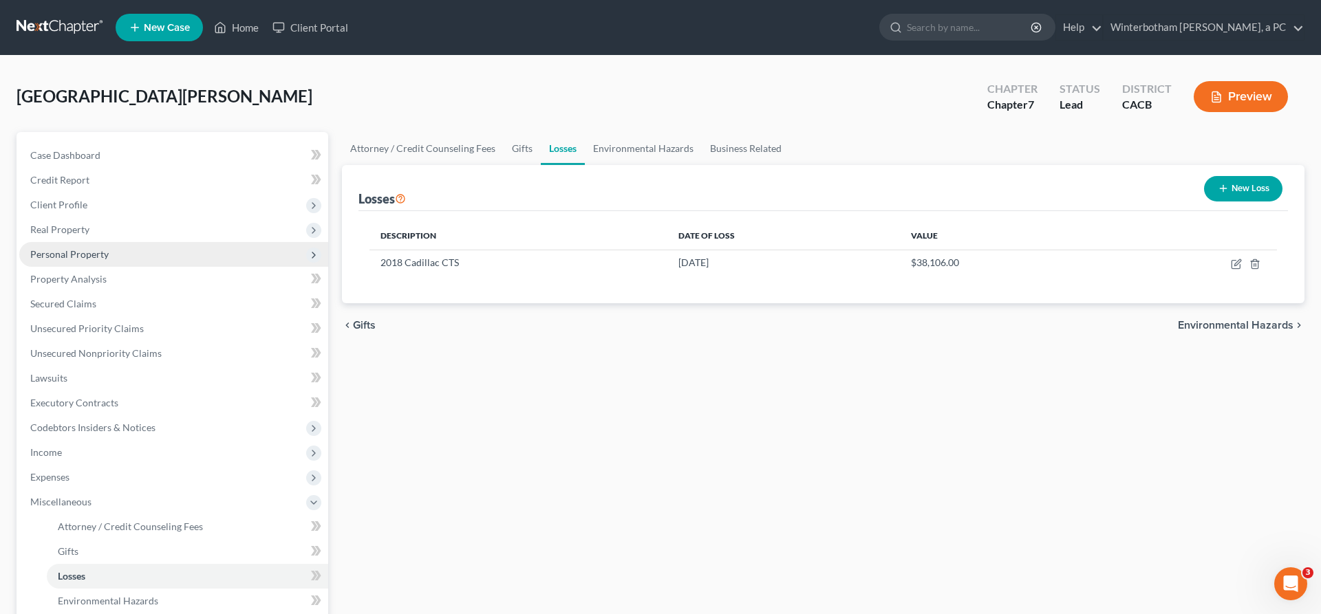
click at [79, 248] on span "Personal Property" at bounding box center [69, 254] width 78 height 12
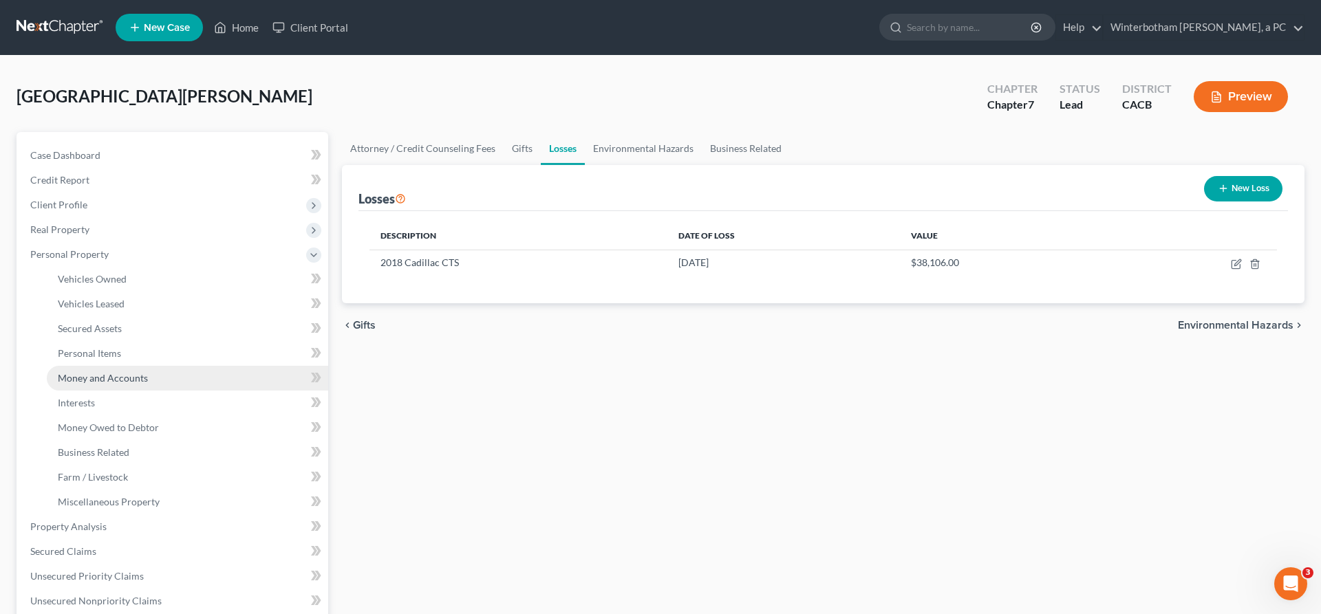
click at [97, 372] on span "Money and Accounts" at bounding box center [103, 378] width 90 height 12
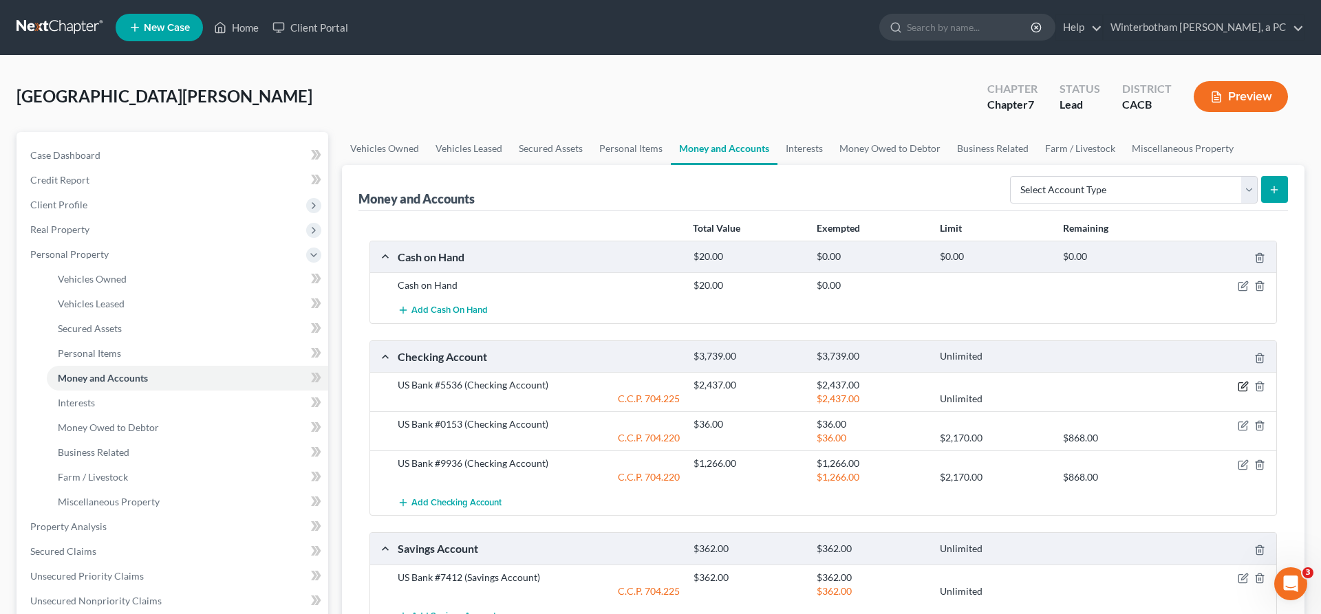
click at [1249, 381] on icon "button" at bounding box center [1243, 386] width 11 height 11
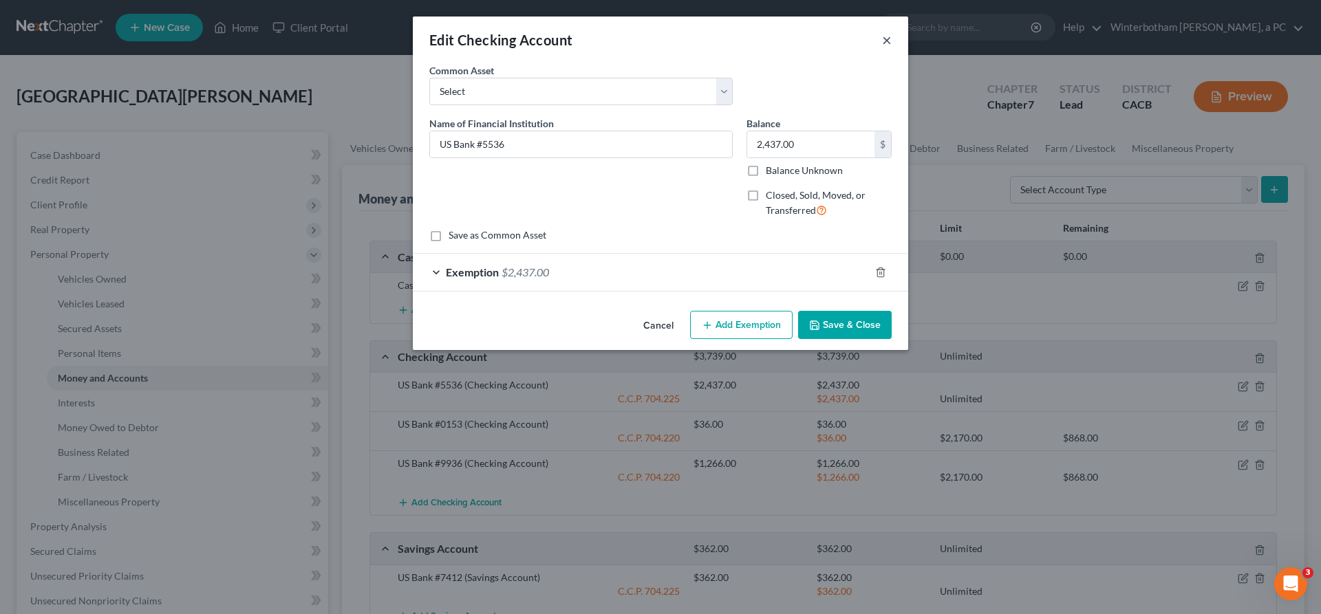
click at [882, 32] on button "×" at bounding box center [887, 40] width 10 height 17
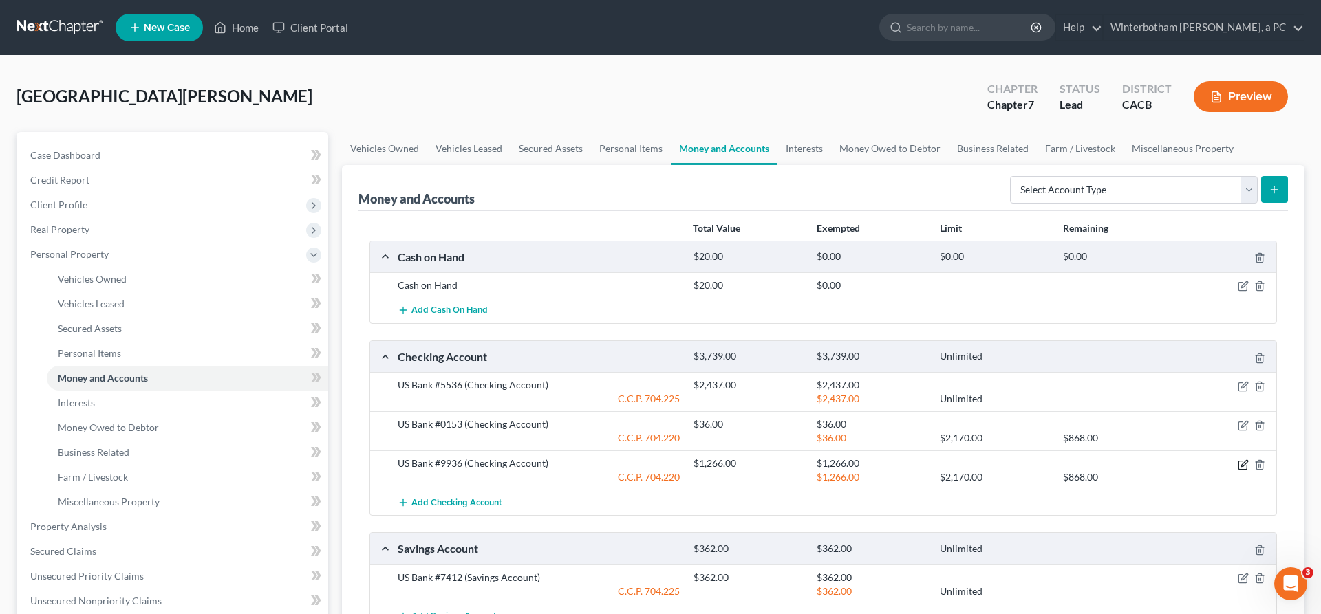
click at [1249, 460] on icon "button" at bounding box center [1243, 465] width 11 height 11
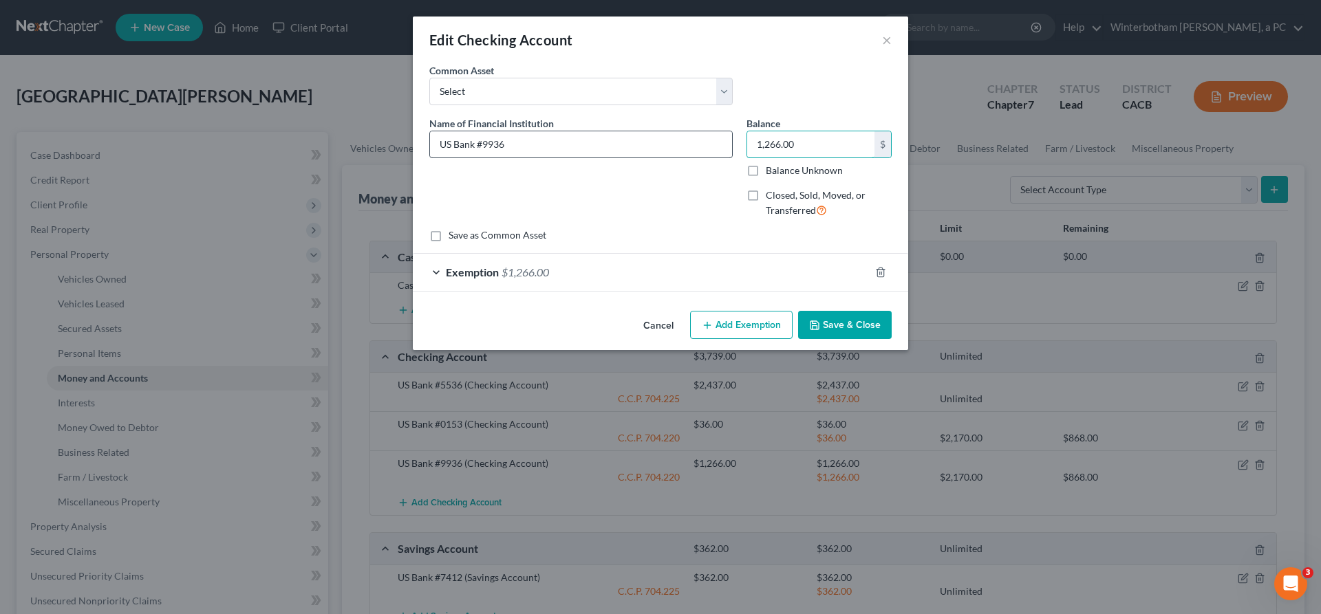
drag, startPoint x: 775, startPoint y: 109, endPoint x: 676, endPoint y: 111, distance: 99.1
click at [747, 131] on input "1,266.00" at bounding box center [810, 144] width 127 height 26
type input "0"
type input "378"
click at [661, 254] on div "Exemption $1,266.00" at bounding box center [641, 272] width 457 height 36
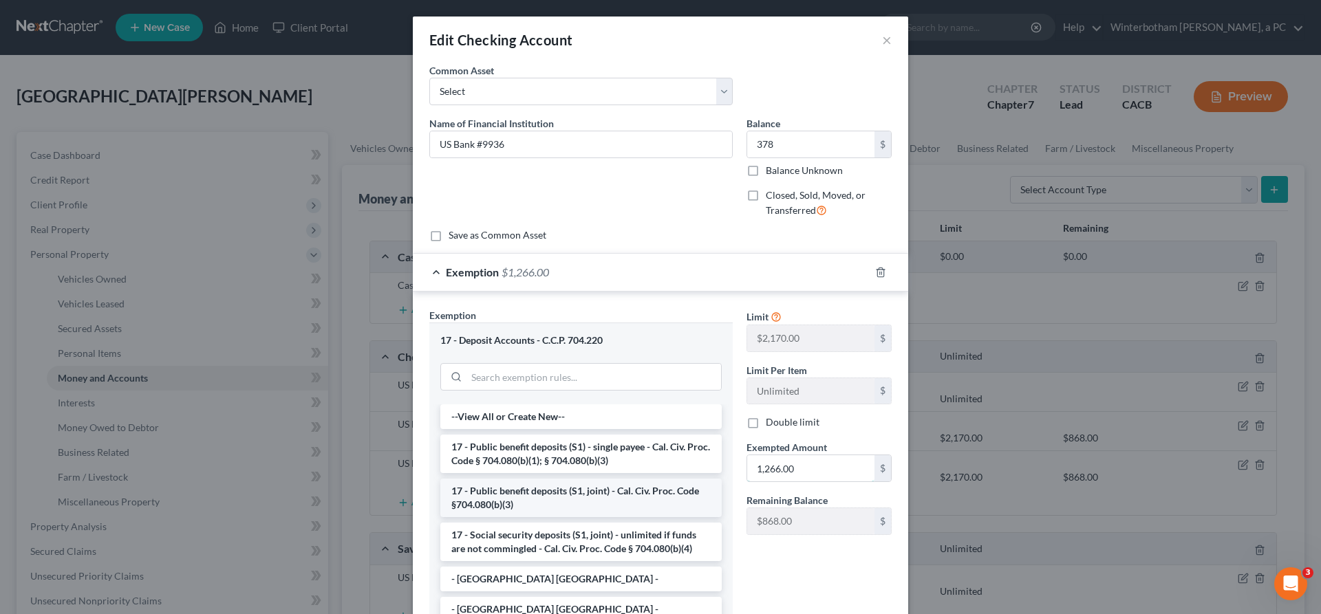
drag, startPoint x: 782, startPoint y: 356, endPoint x: 680, endPoint y: 361, distance: 102.6
click at [747, 456] on input "1,266.00" at bounding box center [810, 469] width 127 height 26
type input "0"
type input "378"
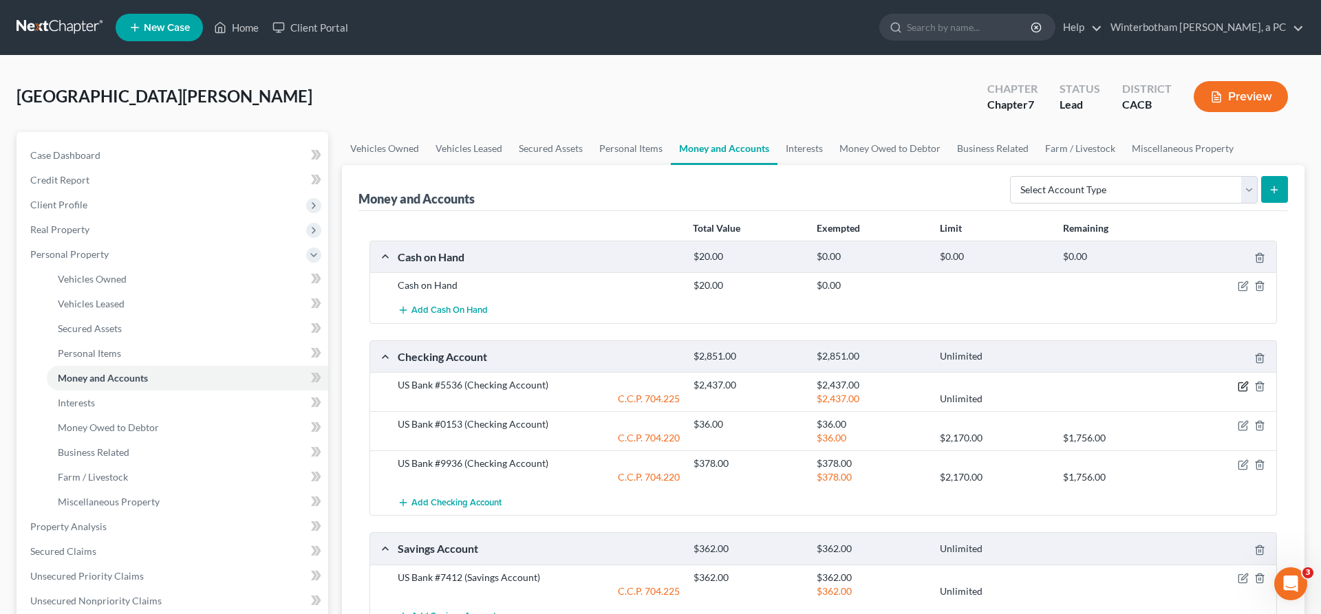
click at [1249, 381] on icon "button" at bounding box center [1243, 386] width 11 height 11
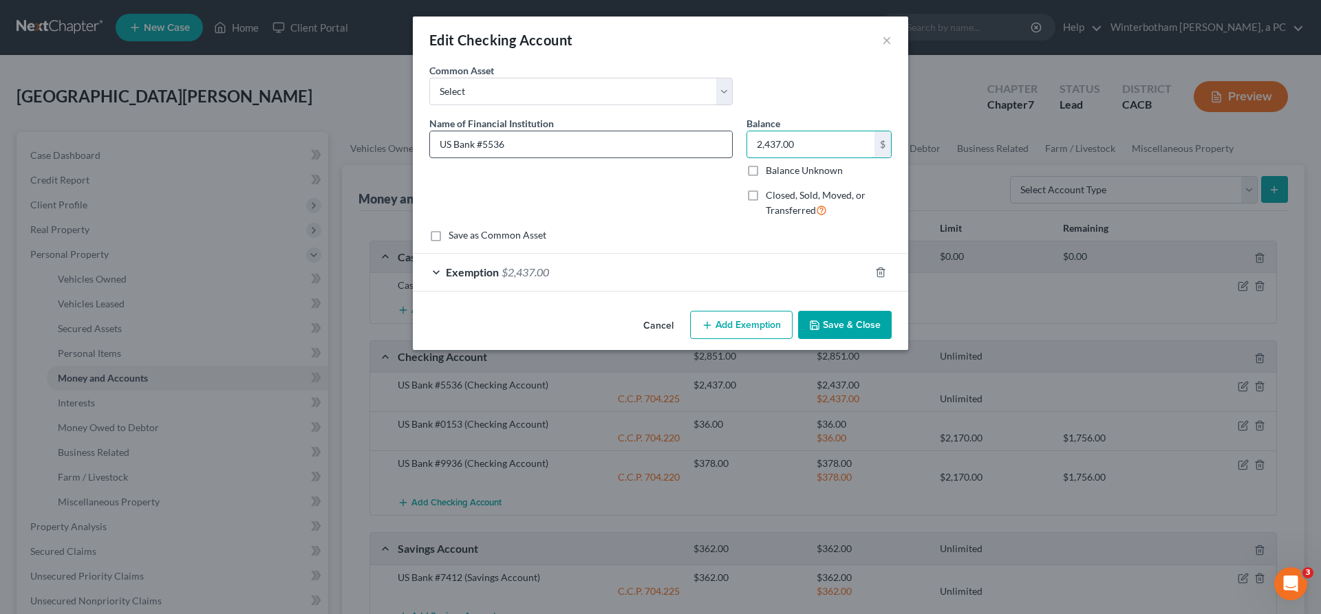
drag, startPoint x: 787, startPoint y: 113, endPoint x: 687, endPoint y: 112, distance: 99.8
click at [747, 131] on input "2,437.00" at bounding box center [810, 144] width 127 height 26
type input "0"
type input "1,355"
click at [684, 254] on div "Exemption $2,437.00" at bounding box center [641, 272] width 457 height 36
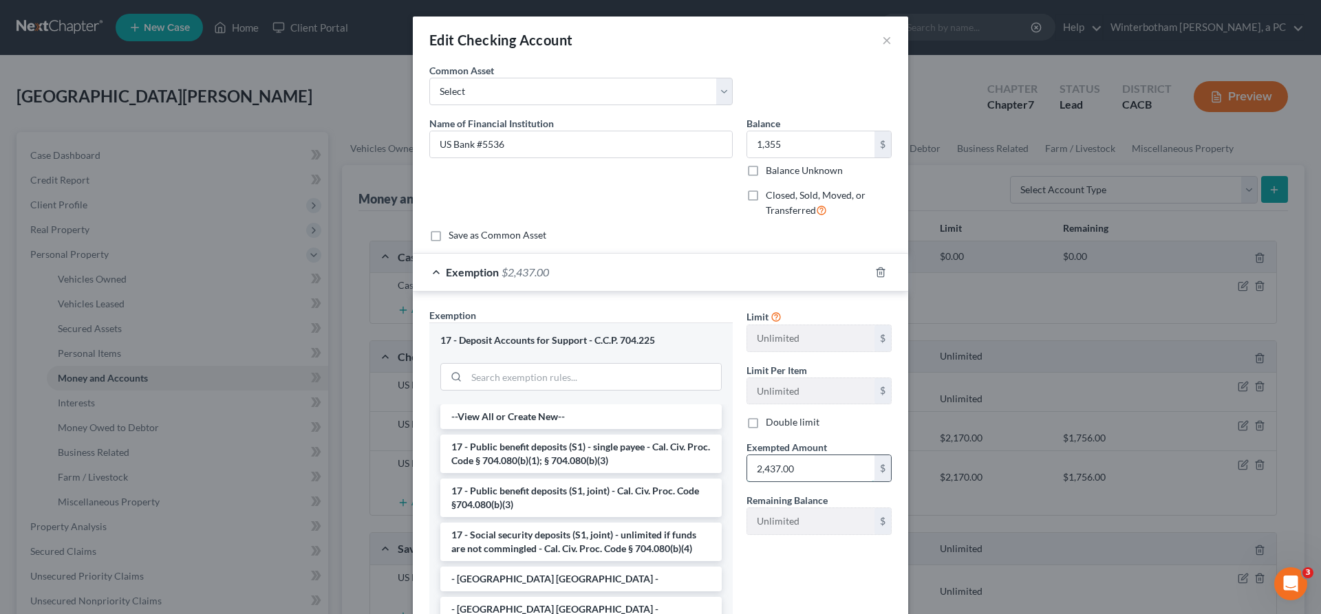
click at [789, 456] on input "2,437.00" at bounding box center [810, 469] width 127 height 26
type input "1,355"
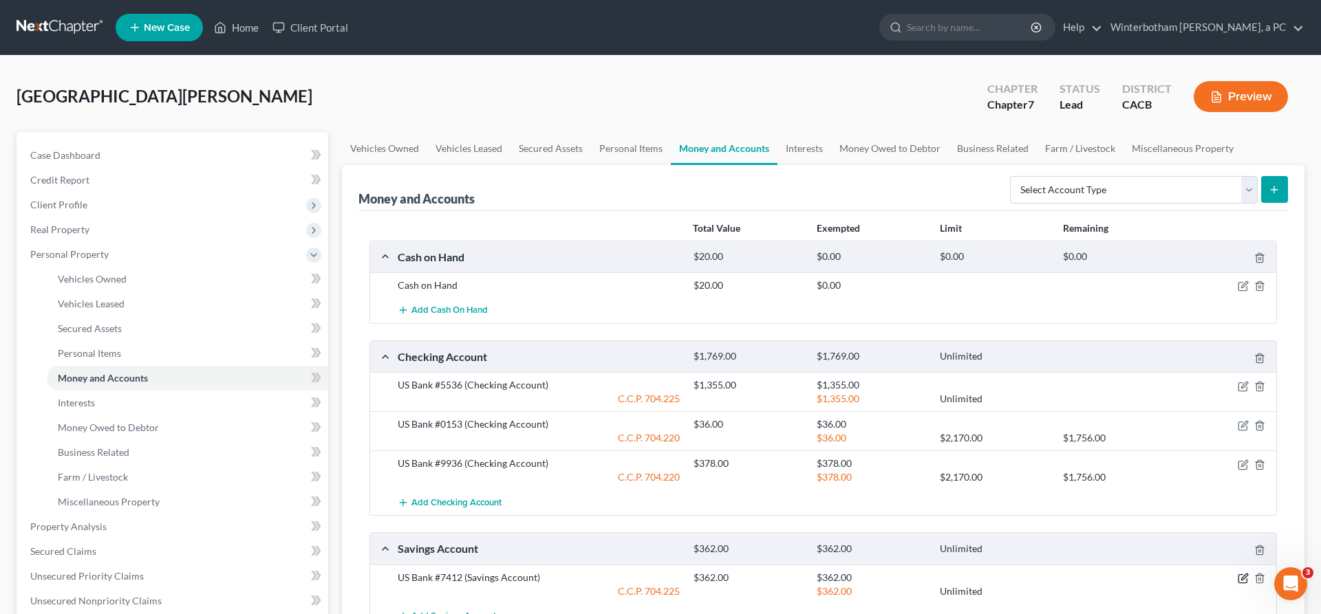
click at [1249, 573] on icon "button" at bounding box center [1243, 578] width 11 height 11
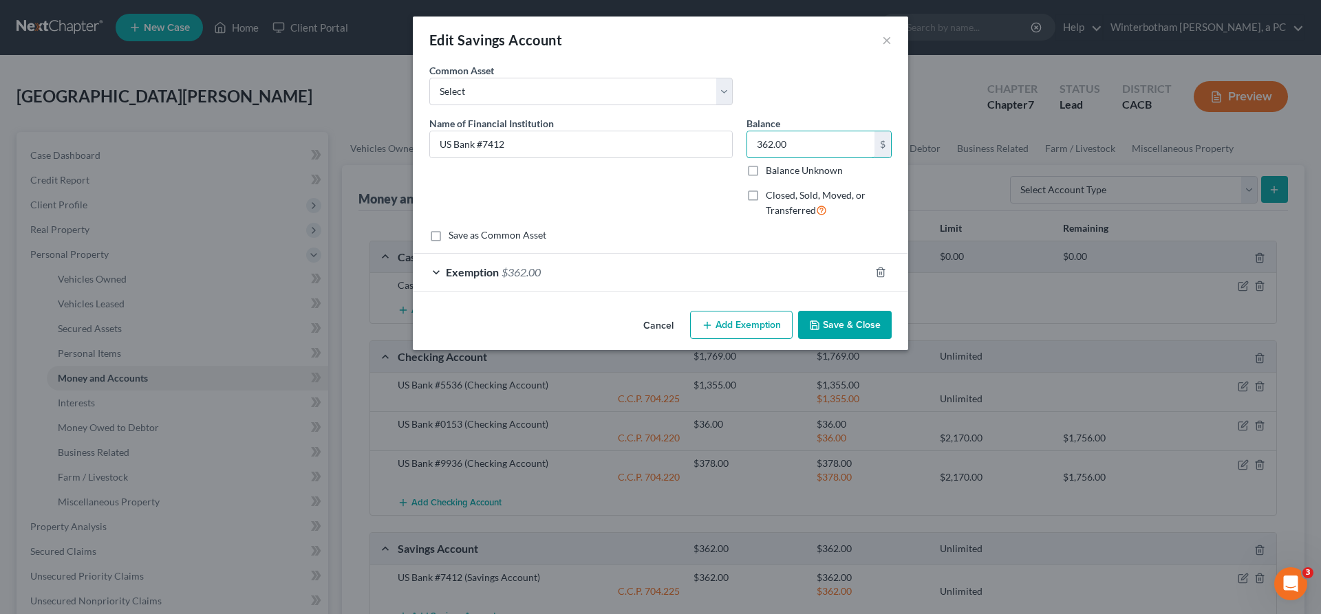
drag, startPoint x: 777, startPoint y: 114, endPoint x: 725, endPoint y: 116, distance: 52.3
click at [747, 131] on input "362.00" at bounding box center [810, 144] width 127 height 26
type input "0"
type input "283"
click at [684, 254] on div "Exemption $362.00" at bounding box center [641, 272] width 457 height 36
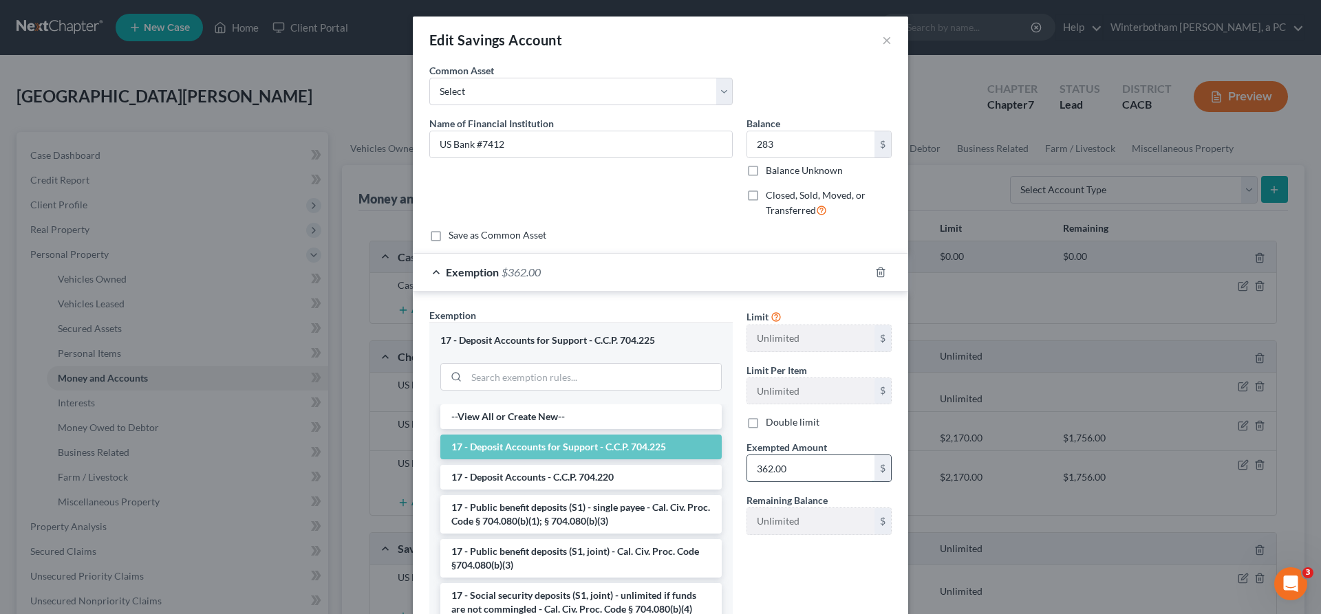
click at [784, 456] on input "362.00" at bounding box center [810, 469] width 127 height 26
type input "283"
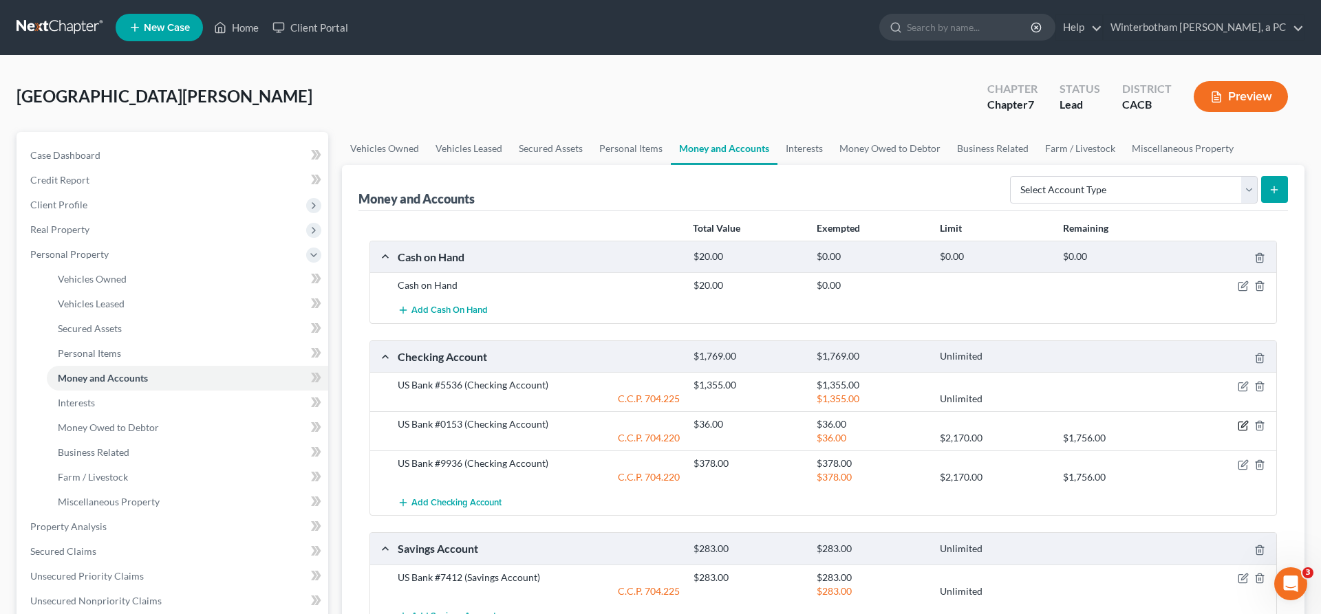
click at [1249, 420] on icon "button" at bounding box center [1243, 425] width 11 height 11
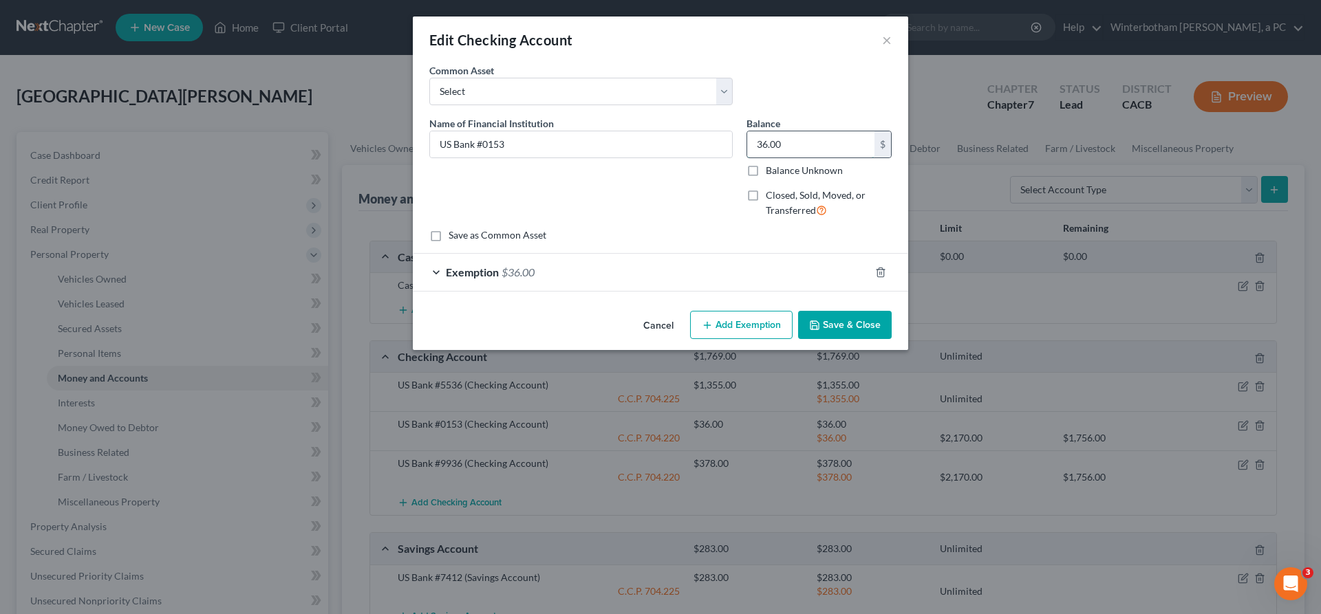
click at [773, 131] on input "36.00" at bounding box center [810, 144] width 127 height 26
type input "208"
click at [694, 254] on div "Exemption $36.00" at bounding box center [641, 272] width 457 height 36
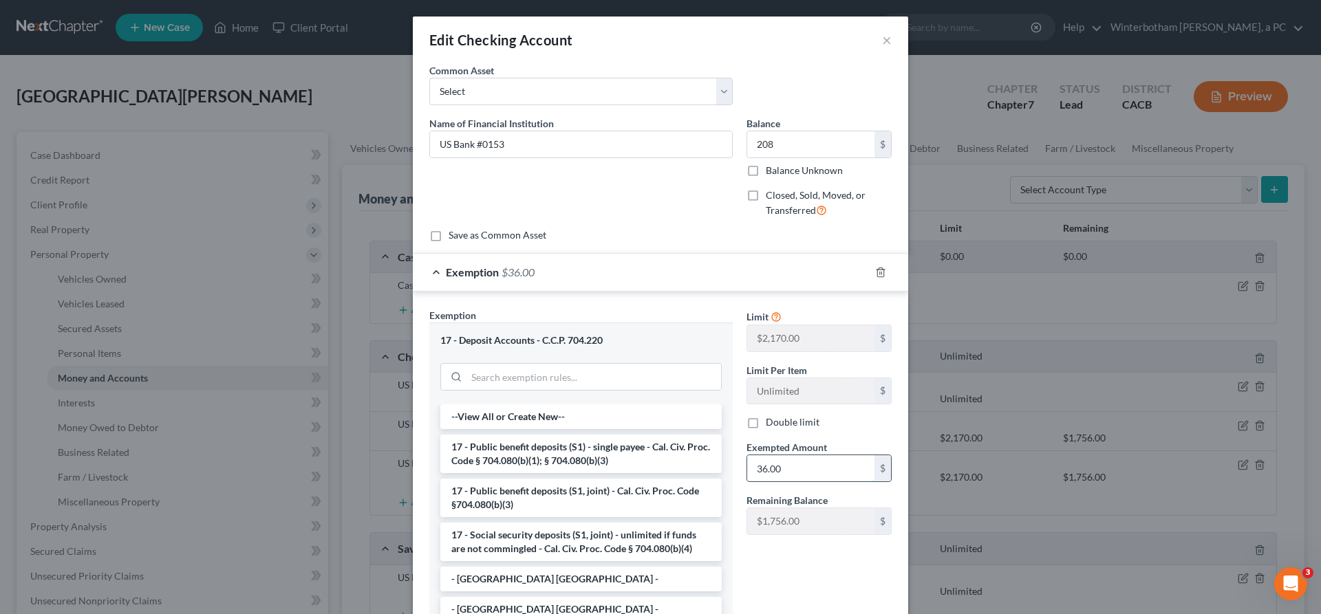
click at [773, 456] on input "36.00" at bounding box center [810, 469] width 127 height 26
type input "208"
